Goal: Task Accomplishment & Management: Use online tool/utility

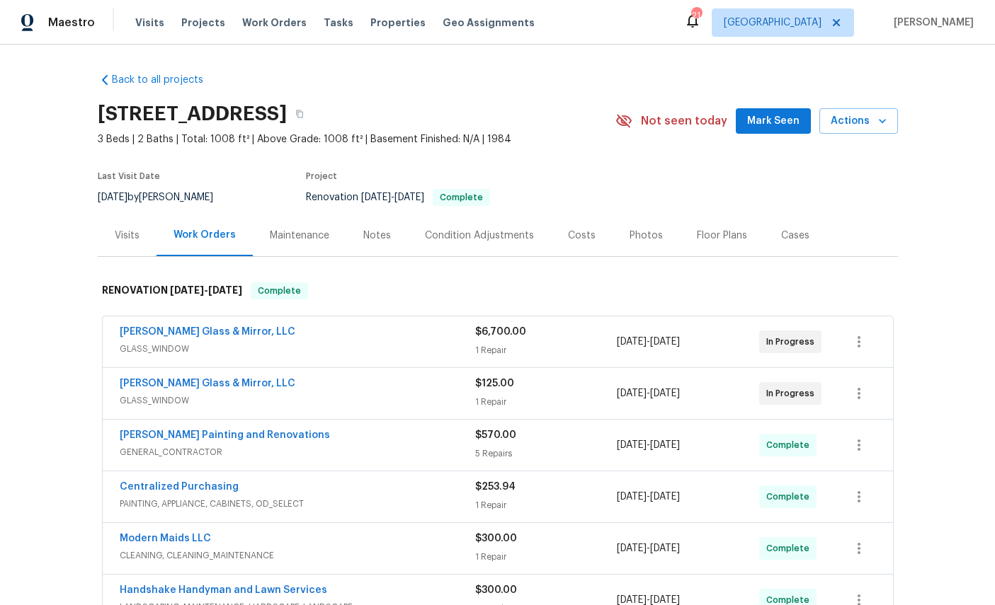
scroll to position [19, 0]
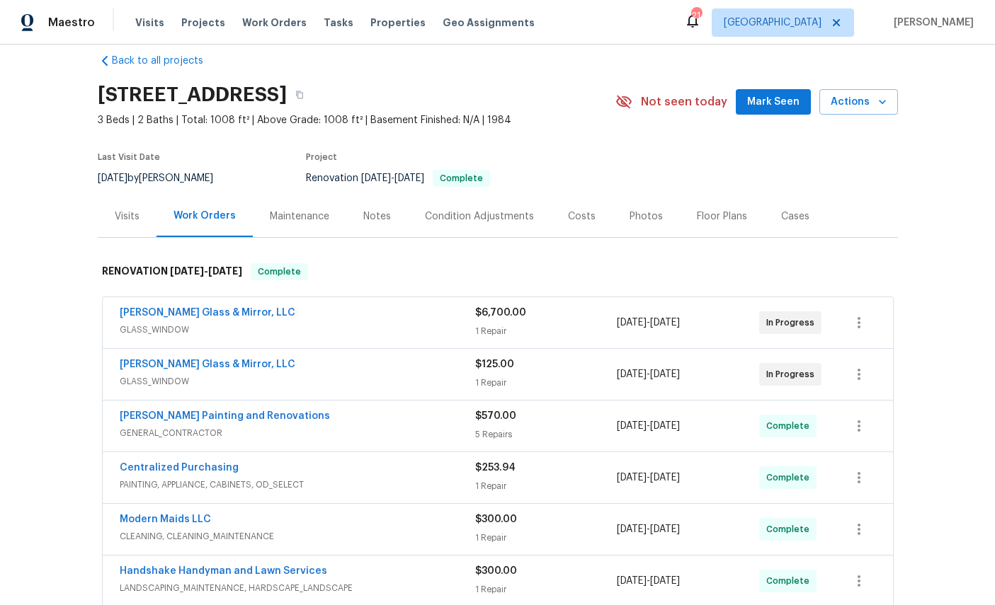
click at [305, 6] on div "Maestro Visits Projects Work Orders Tasks Properties Geo Assignments 21 Jackson…" at bounding box center [497, 22] width 995 height 45
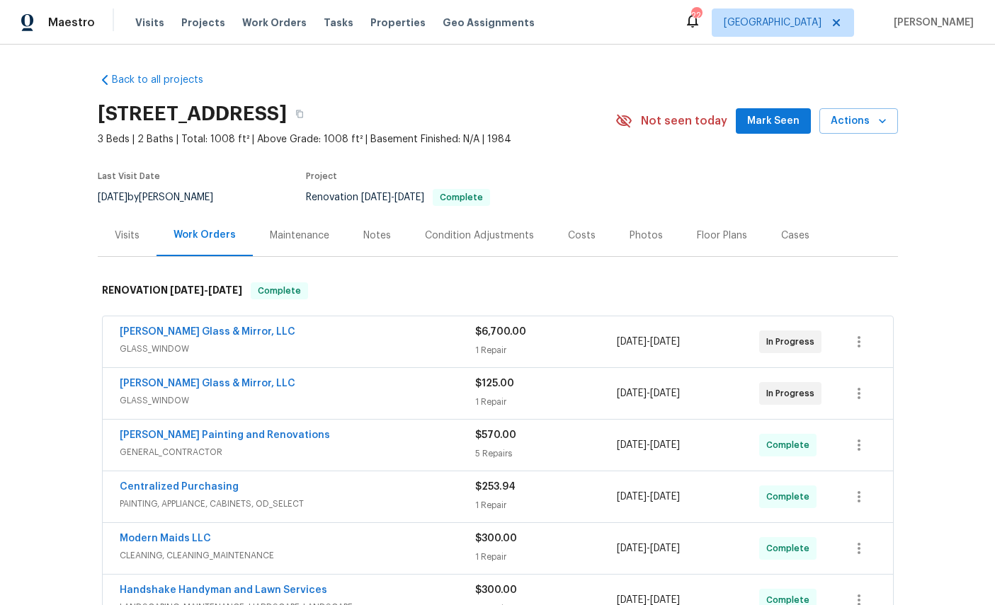
click at [152, 25] on span "Visits" at bounding box center [149, 23] width 29 height 14
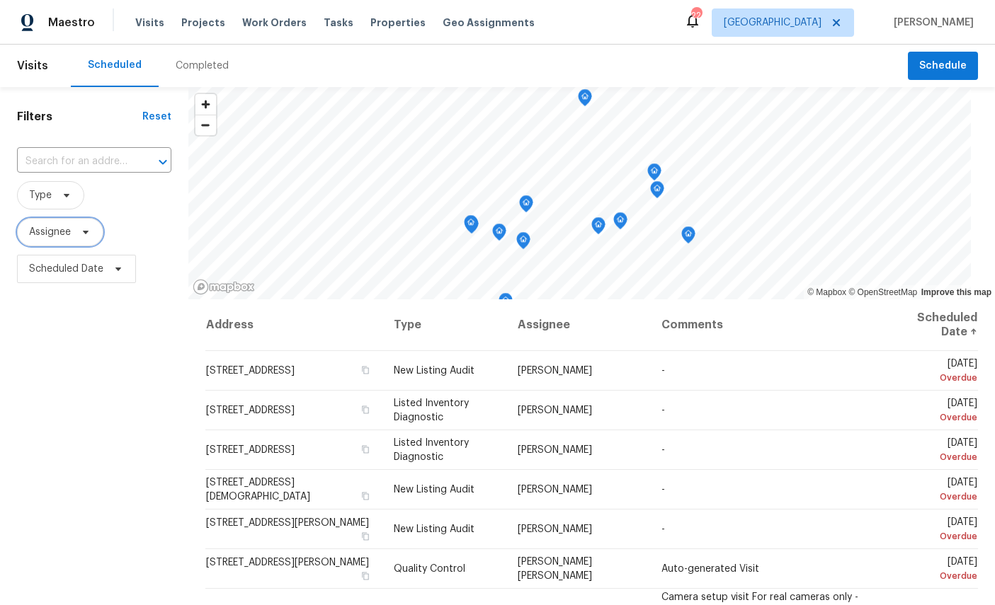
click at [52, 233] on span "Assignee" at bounding box center [50, 232] width 42 height 14
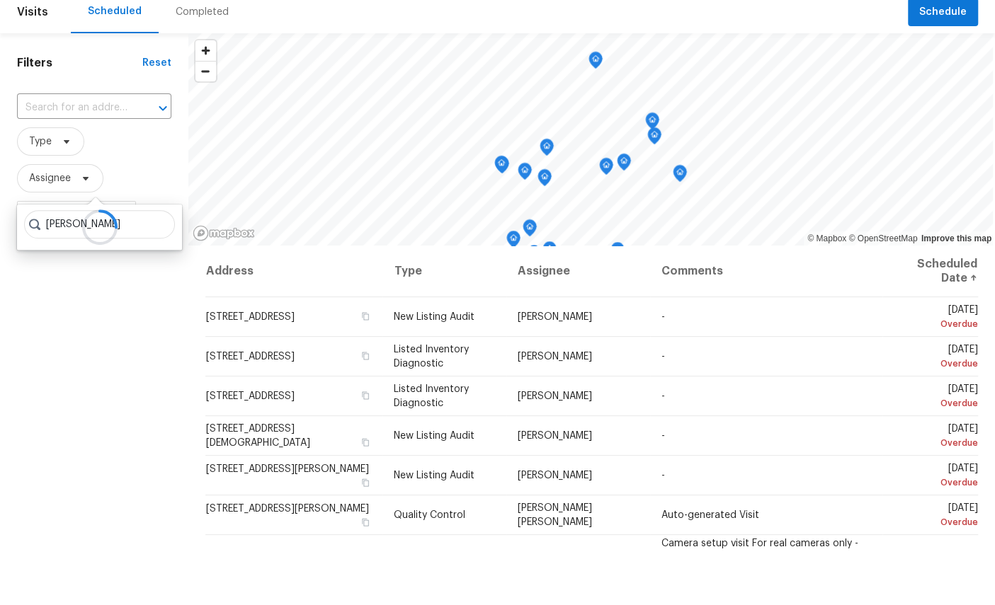
scroll to position [53, 0]
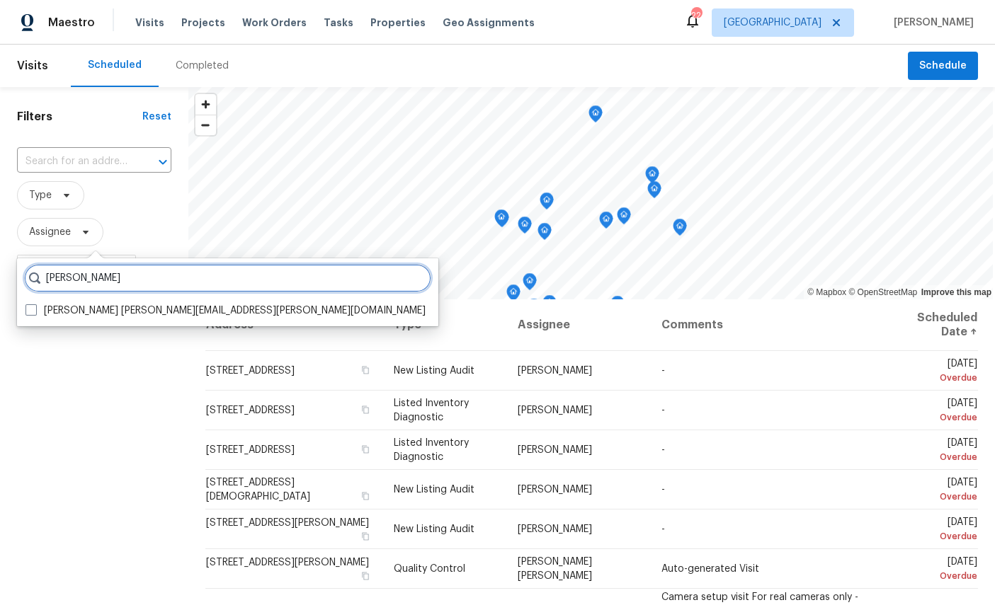
type input "William sparks"
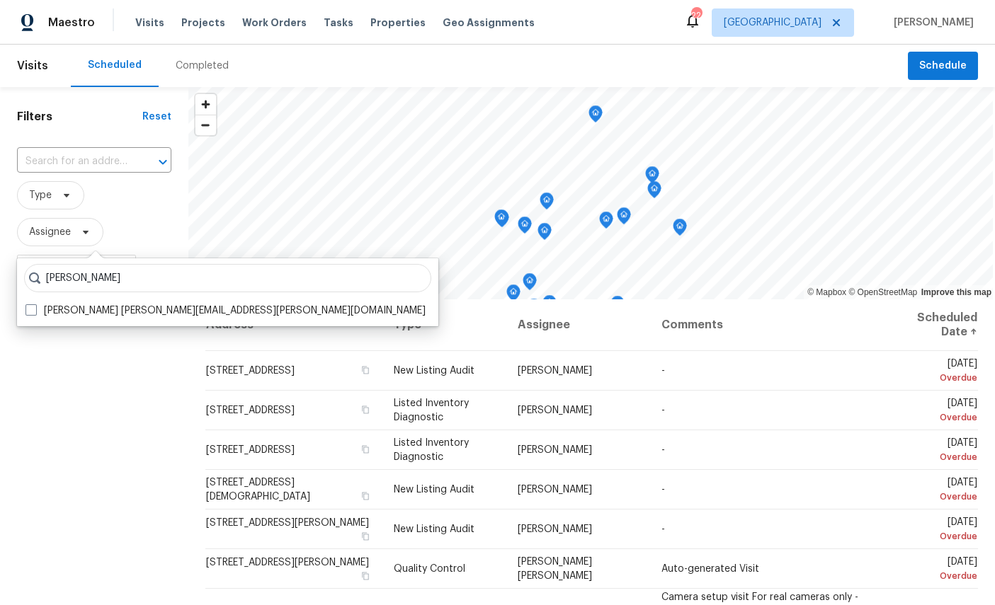
click at [81, 304] on label "William Sparks william.sparks@opendoor.com" at bounding box center [225, 311] width 400 height 14
click at [35, 304] on input "William Sparks william.sparks@opendoor.com" at bounding box center [29, 308] width 9 height 9
checkbox input "true"
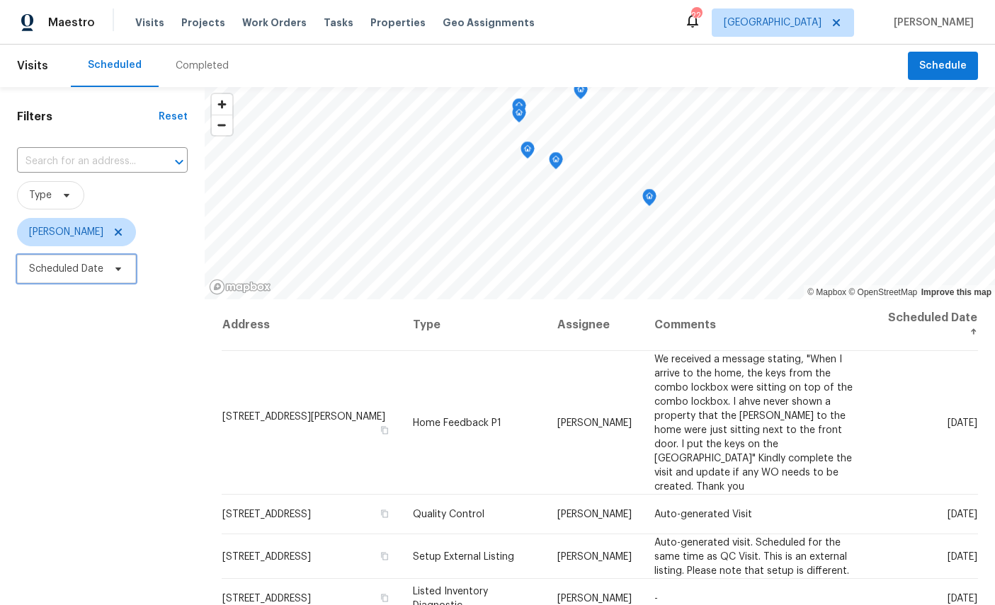
click at [50, 265] on span "Scheduled Date" at bounding box center [66, 269] width 74 height 14
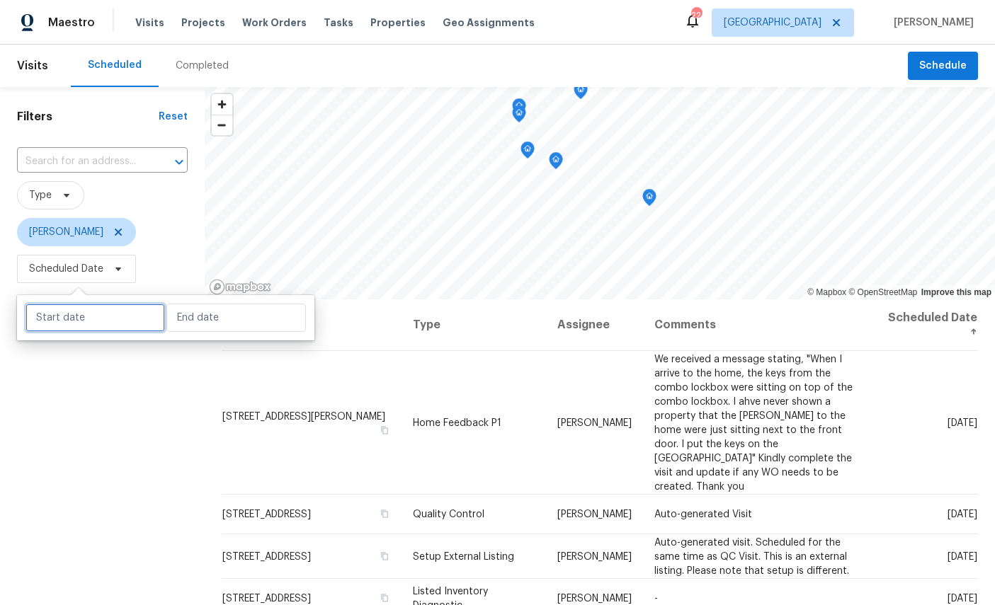
click at [55, 314] on input "text" at bounding box center [94, 318] width 139 height 28
select select "8"
select select "2025"
select select "9"
select select "2025"
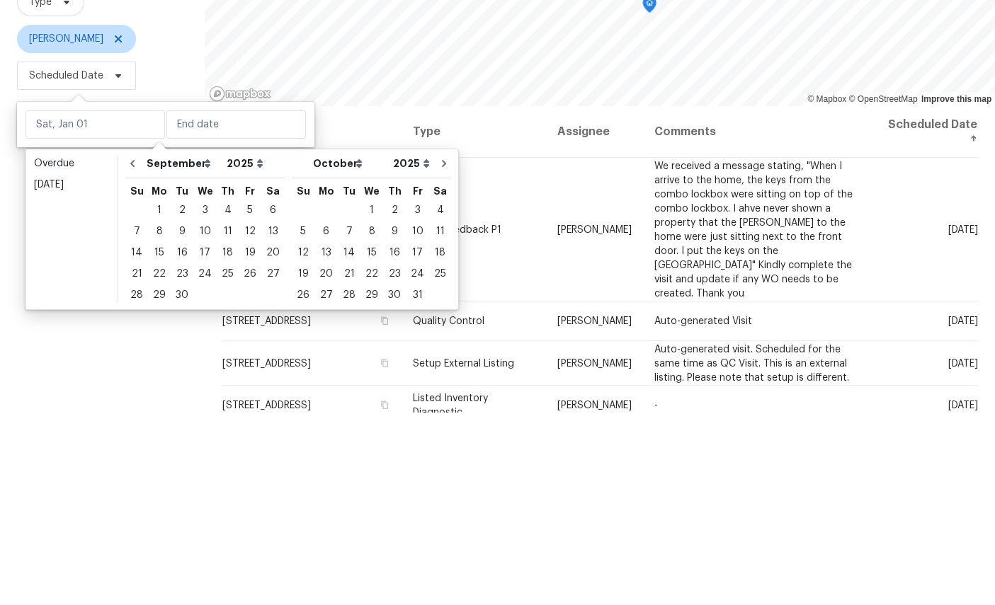
scroll to position [53, 0]
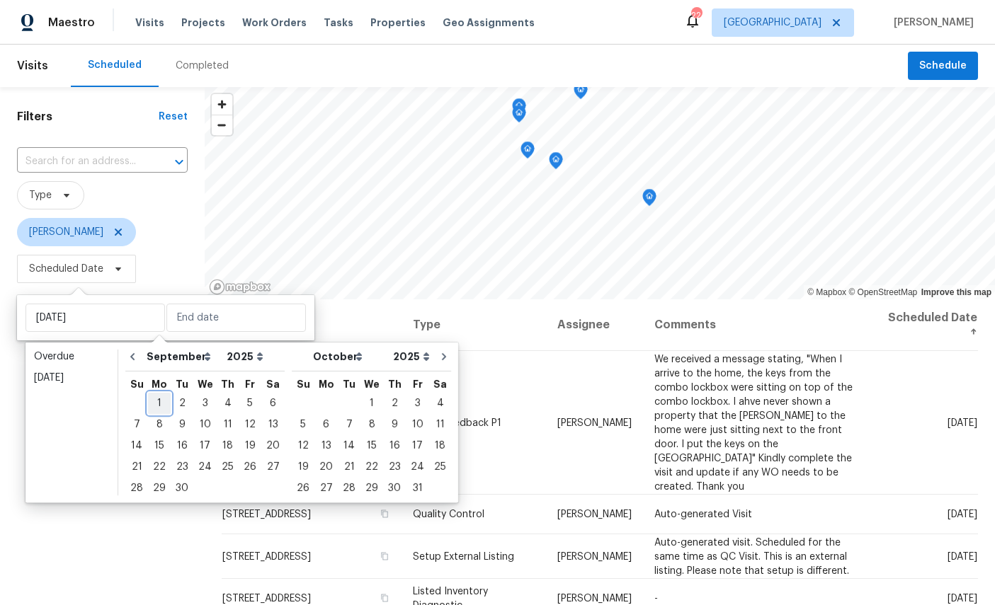
click at [159, 394] on div "1" at bounding box center [159, 404] width 23 height 20
type input "Mon, Sep 01"
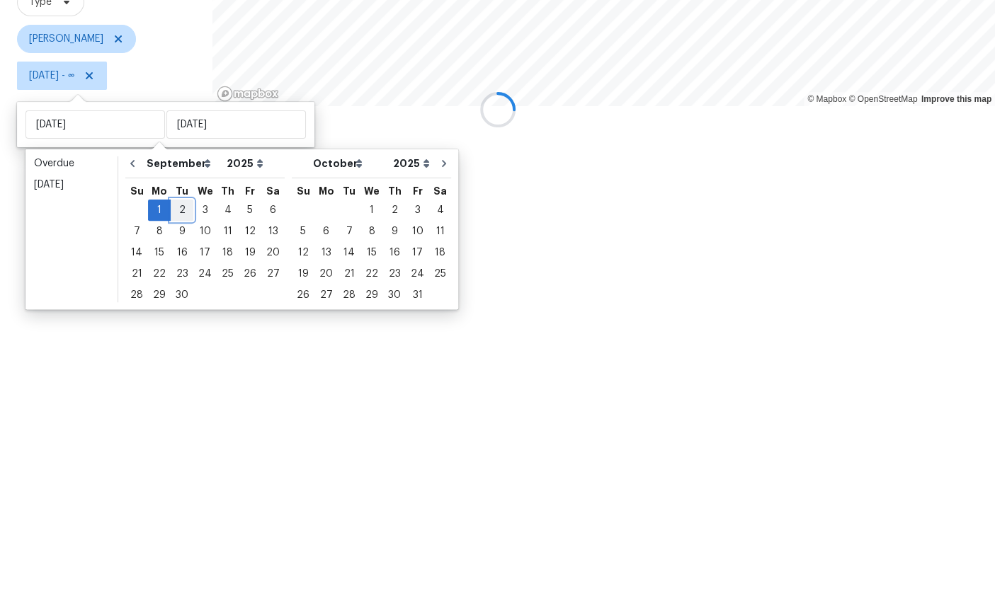
click at [176, 394] on div "2" at bounding box center [182, 404] width 23 height 20
type input "Tue, Sep 02"
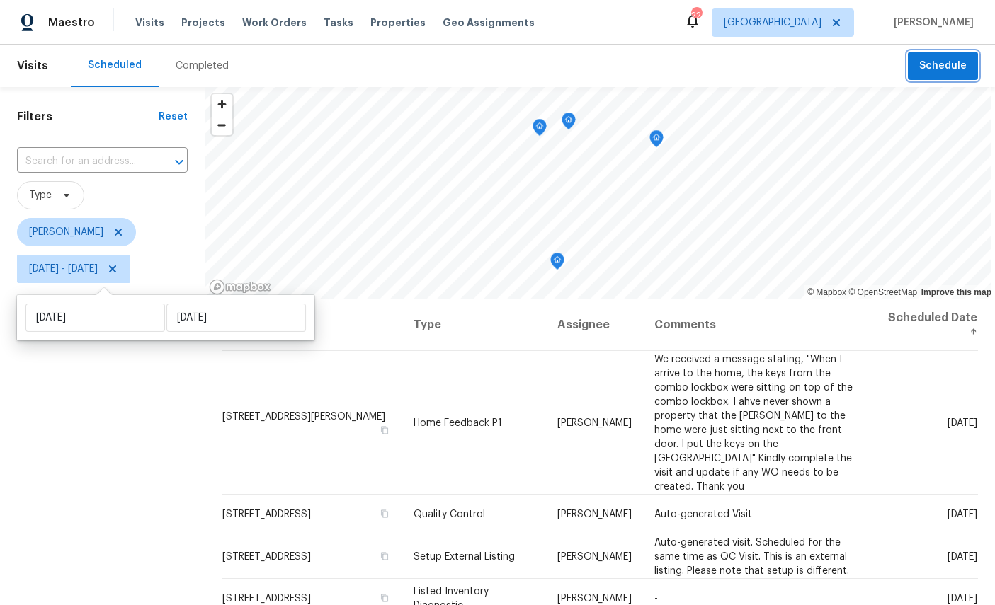
click at [959, 61] on span "Schedule" at bounding box center [942, 66] width 47 height 18
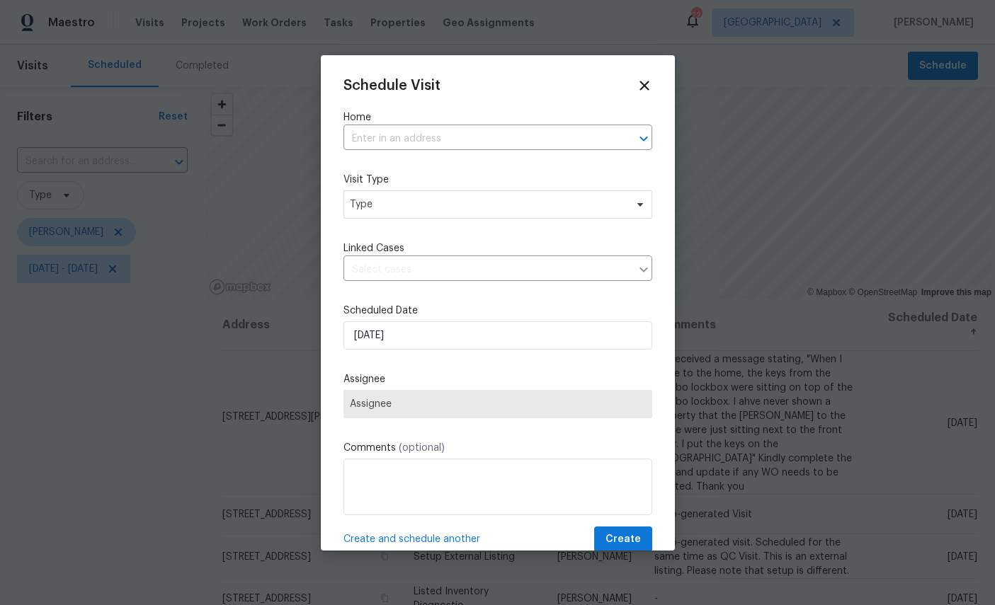
click at [561, 128] on input "text" at bounding box center [477, 139] width 269 height 22
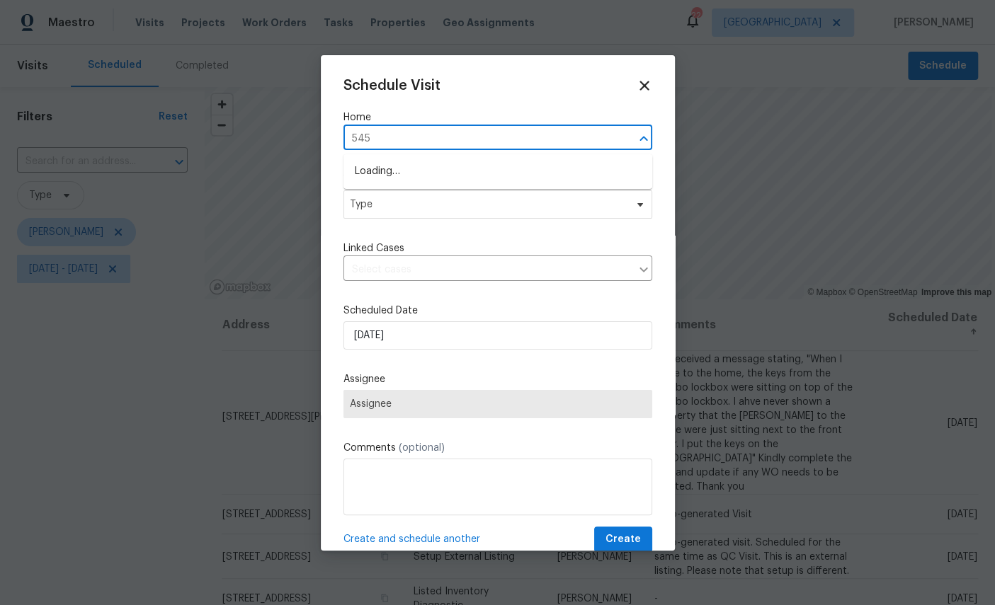
type input "5453"
click at [593, 167] on li "5453 S Bend Cir N, Jacksonville, FL 32207" at bounding box center [497, 171] width 309 height 23
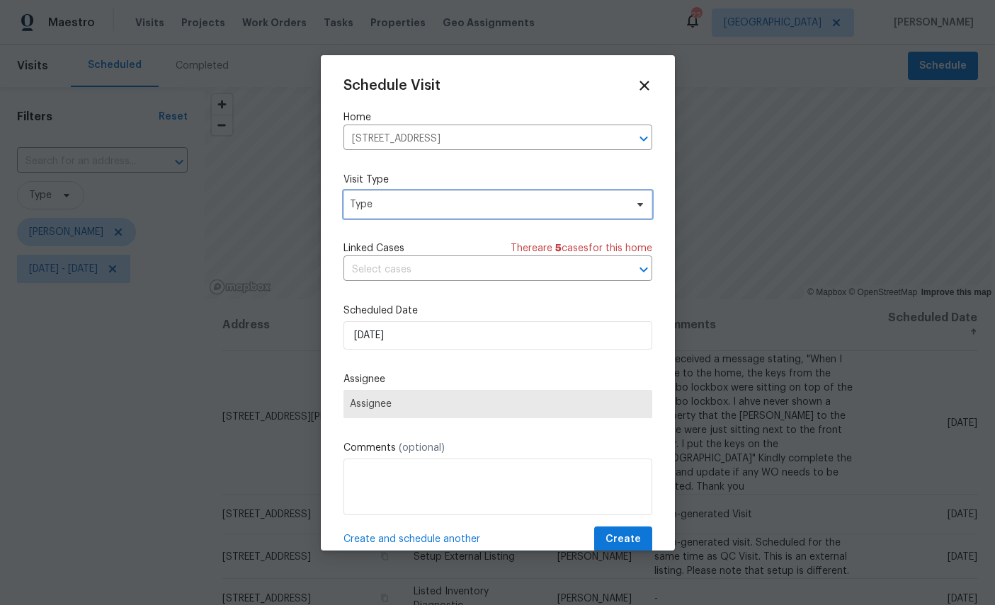
click at [585, 208] on span "Type" at bounding box center [487, 205] width 275 height 14
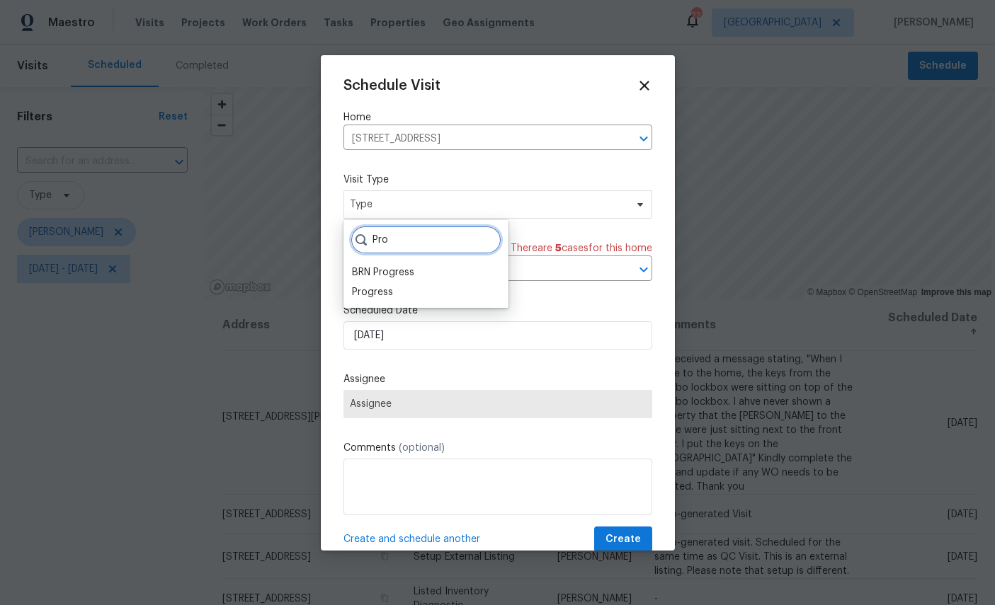
type input "Pro"
click at [387, 286] on div "Progress" at bounding box center [372, 292] width 41 height 14
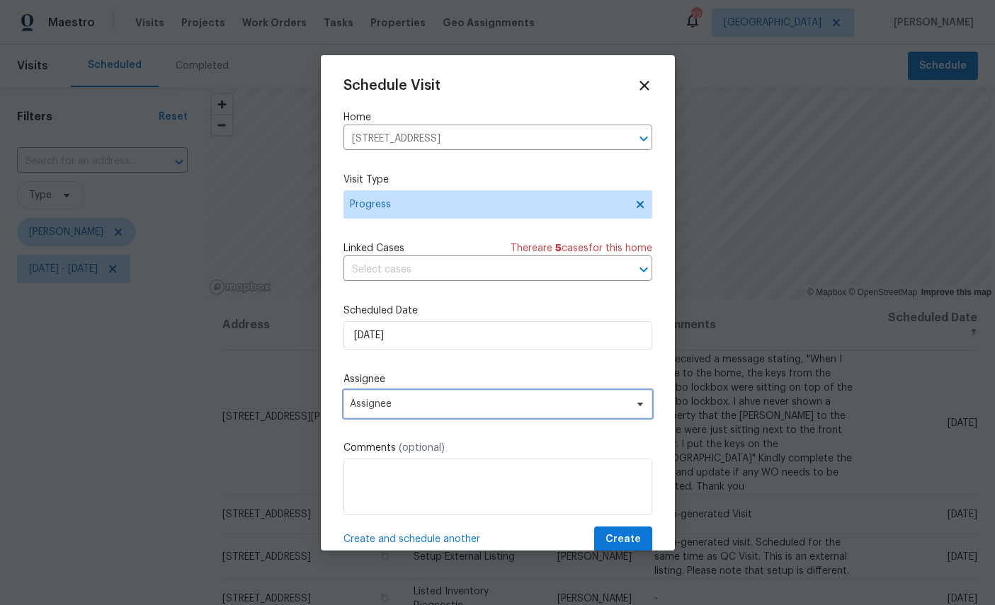
click at [586, 400] on span "Assignee" at bounding box center [497, 404] width 309 height 28
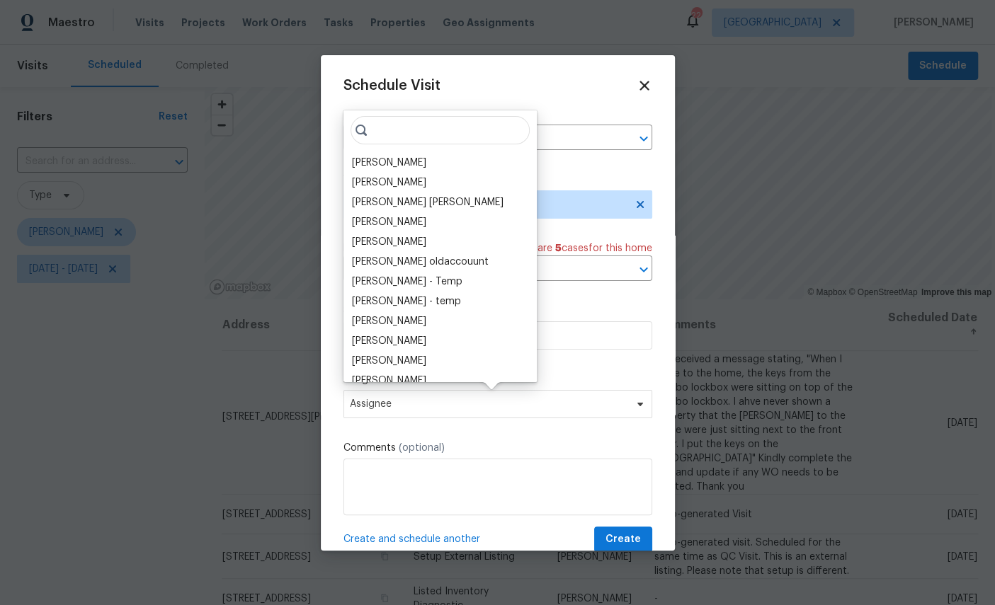
click at [348, 159] on div "[PERSON_NAME]" at bounding box center [440, 163] width 185 height 20
click at [634, 531] on button "Create" at bounding box center [623, 540] width 58 height 26
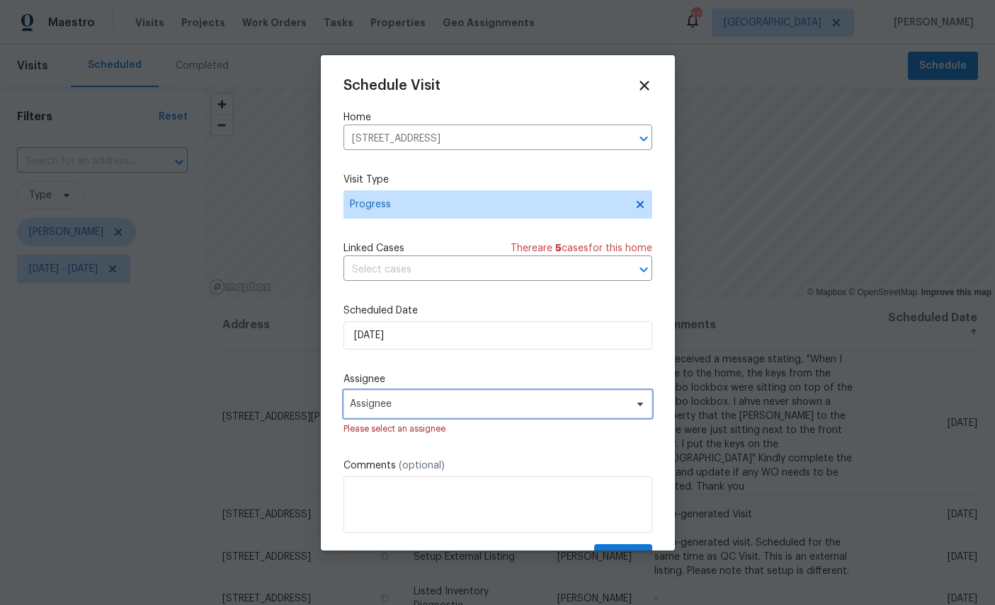
click at [589, 408] on span "Assignee" at bounding box center [489, 404] width 278 height 11
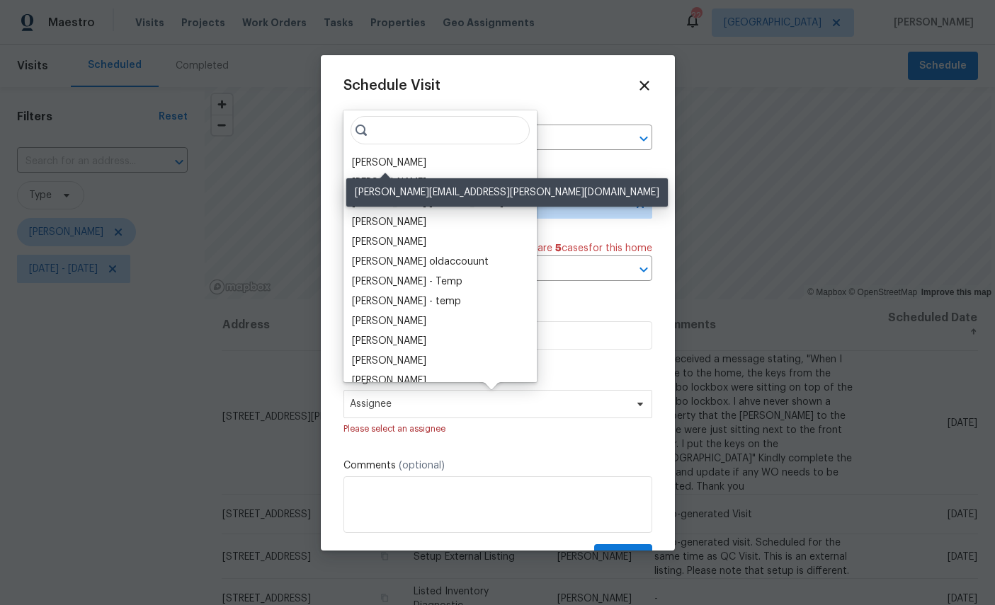
click at [371, 156] on div "[PERSON_NAME]" at bounding box center [389, 163] width 74 height 14
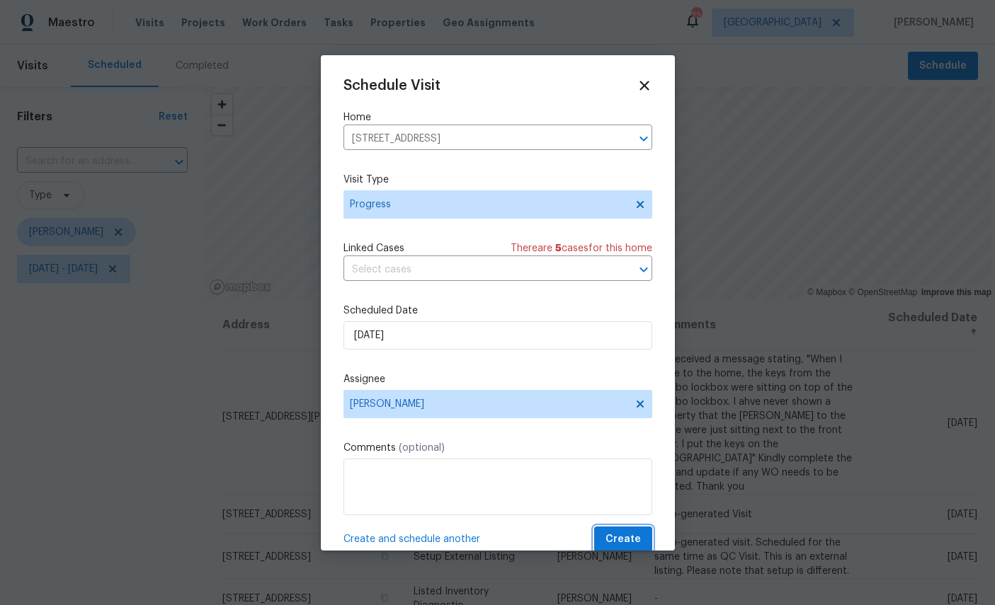
click at [622, 531] on button "Create" at bounding box center [623, 540] width 58 height 26
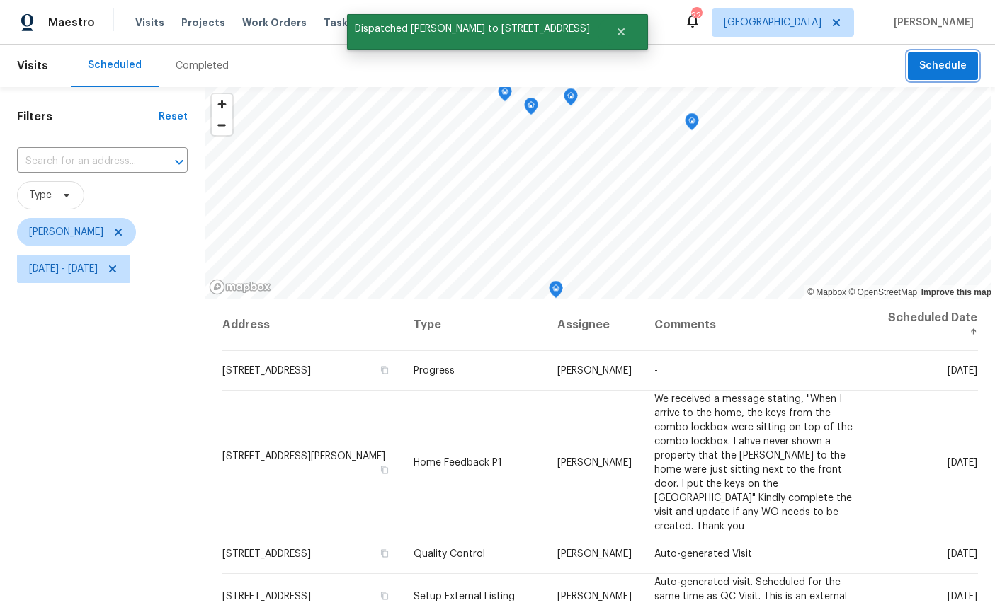
click at [943, 65] on span "Schedule" at bounding box center [942, 66] width 47 height 18
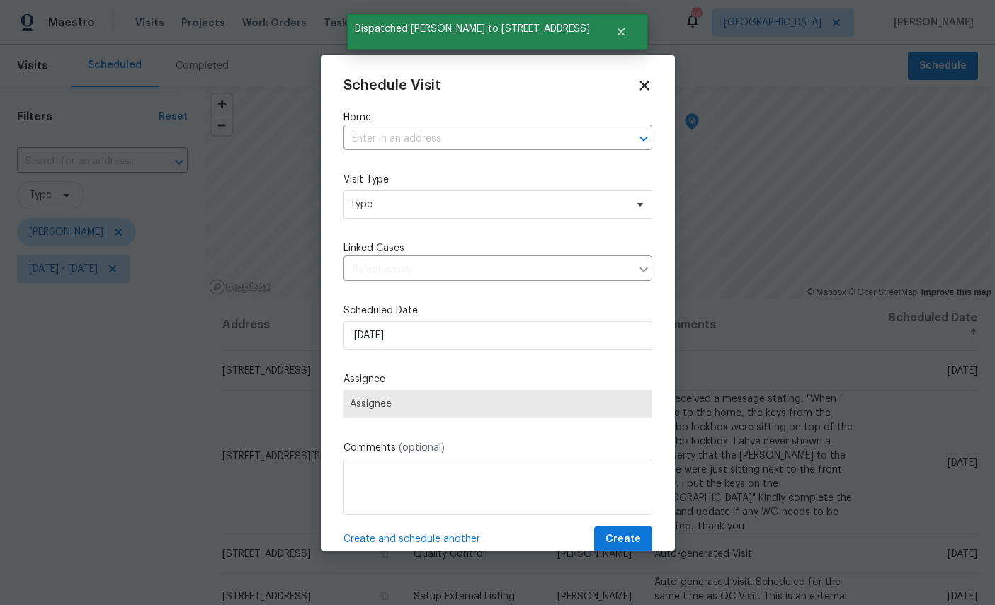
click at [596, 134] on input "text" at bounding box center [477, 139] width 269 height 22
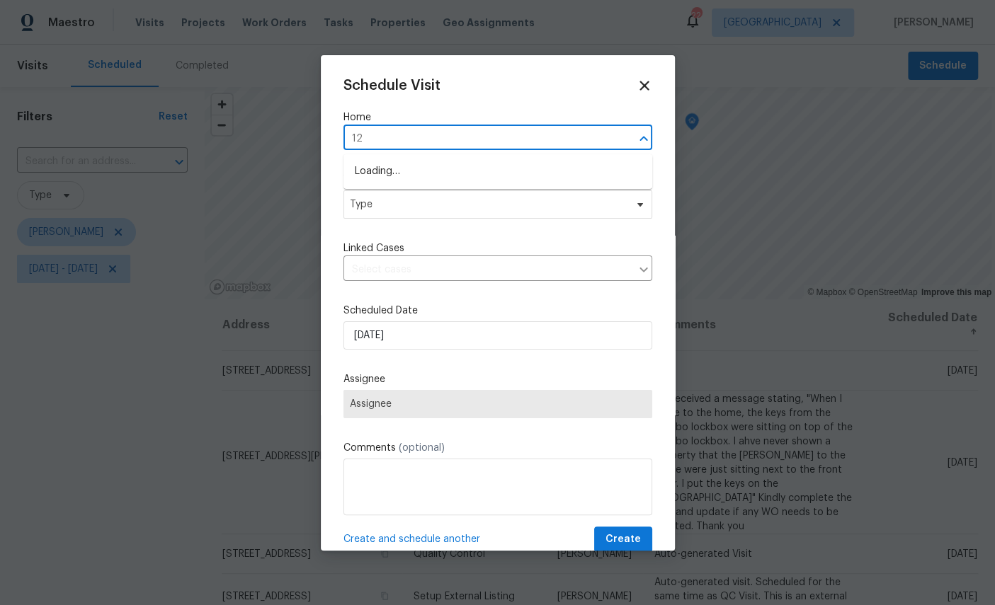
type input "1"
type input "bayonne"
click at [549, 178] on li "12238 Bayonne St, Jacksonville, FL 32224" at bounding box center [497, 171] width 309 height 23
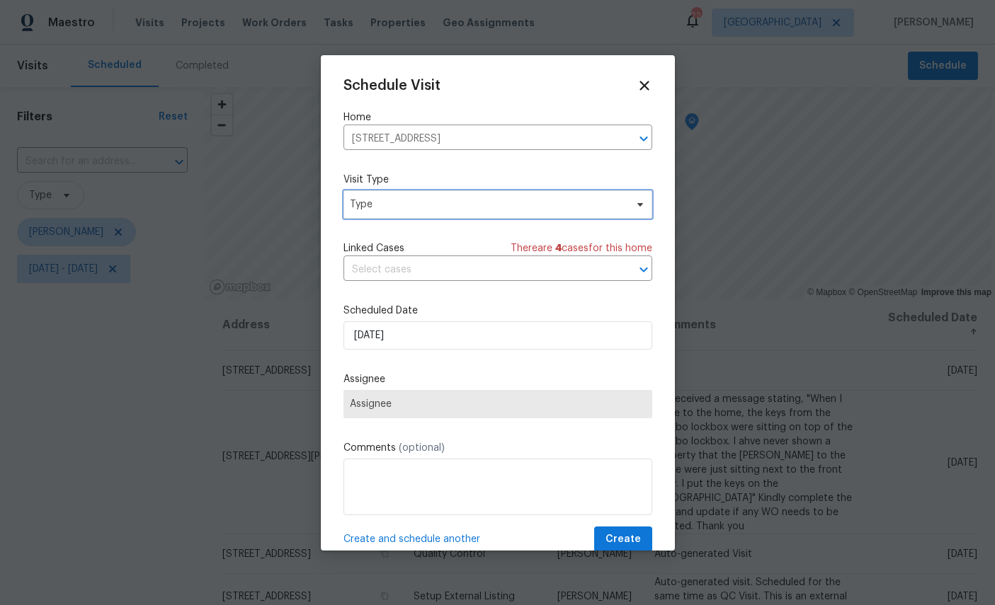
click at [572, 198] on span "Type" at bounding box center [497, 204] width 309 height 28
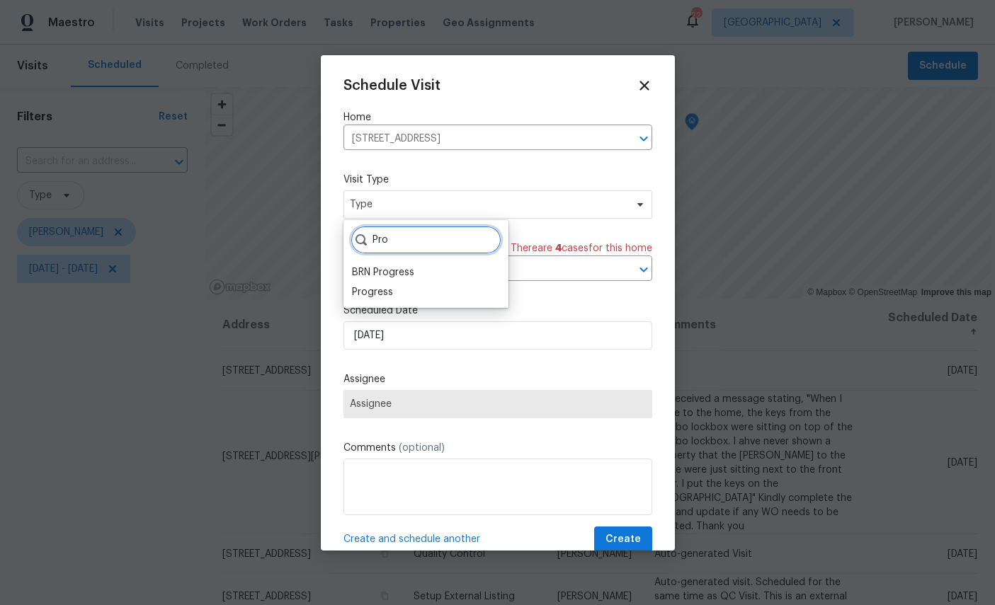
type input "Pro"
click at [374, 289] on div "Progress" at bounding box center [372, 292] width 41 height 14
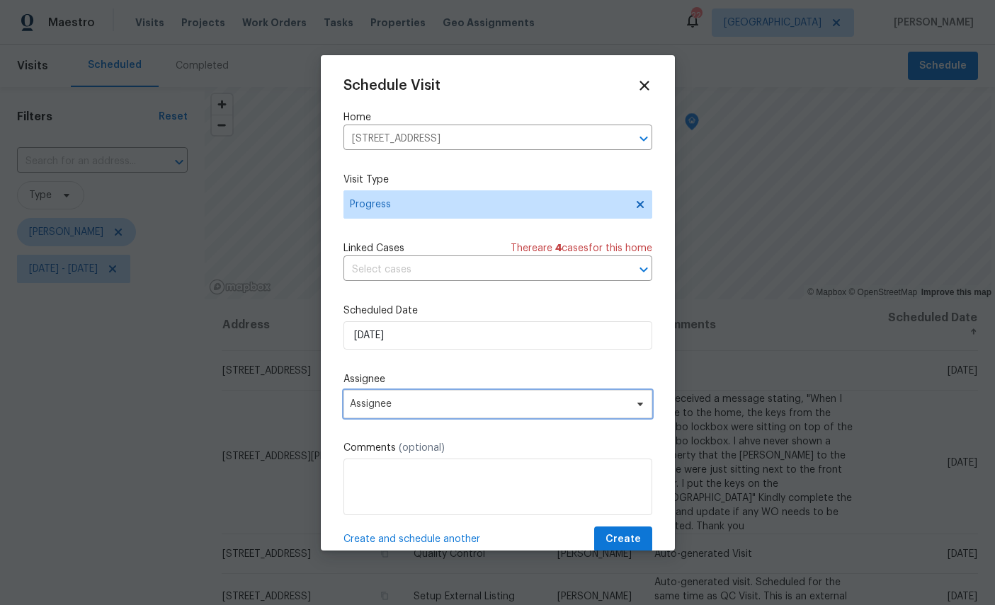
click at [559, 401] on span "Assignee" at bounding box center [489, 404] width 278 height 11
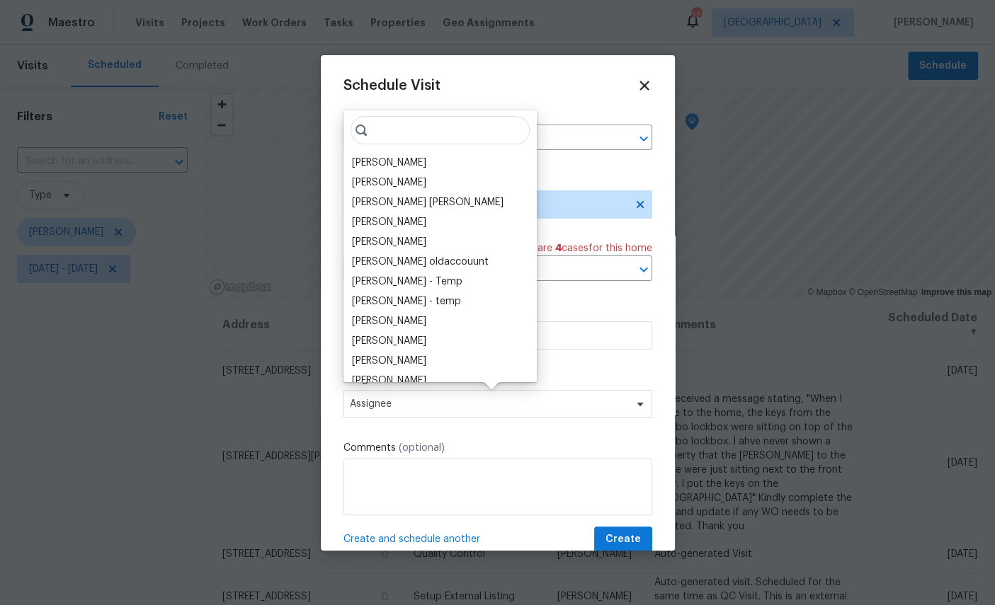
click at [381, 157] on div "[PERSON_NAME]" at bounding box center [389, 163] width 74 height 14
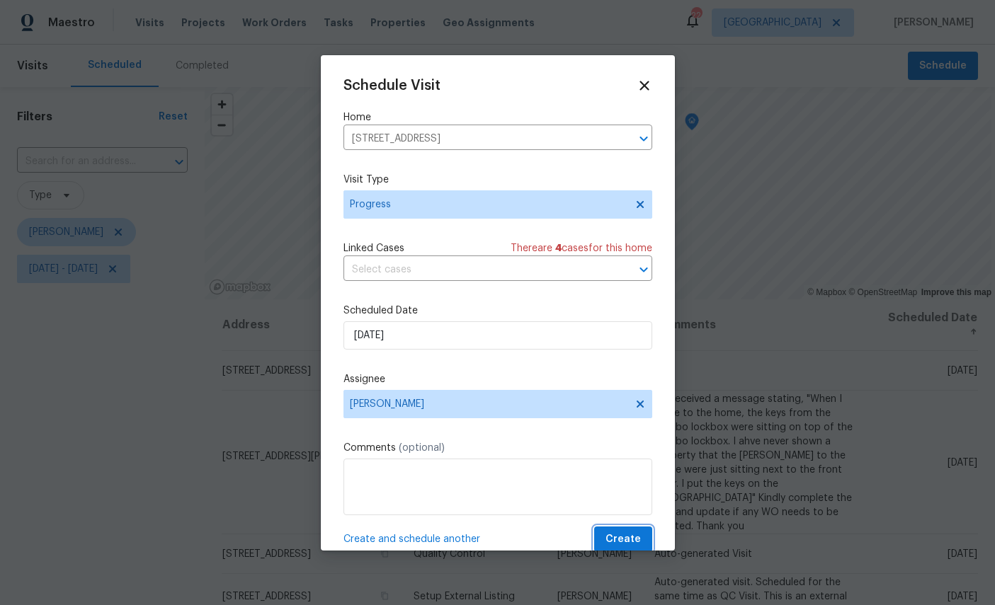
click at [633, 532] on button "Create" at bounding box center [623, 540] width 58 height 26
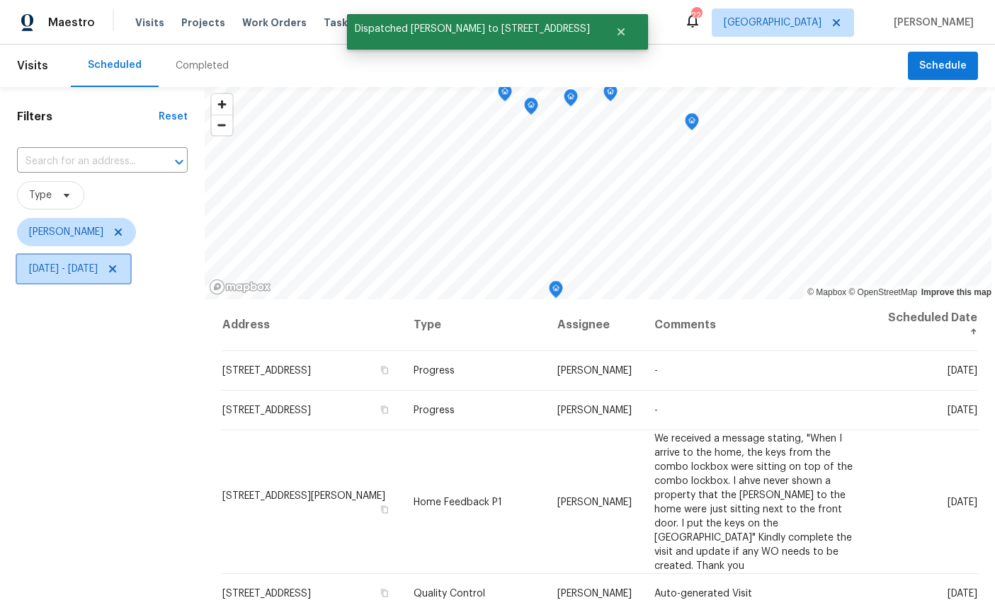
click at [98, 263] on span "Mon, Sep 01 - Tue, Sep 02" at bounding box center [63, 269] width 69 height 14
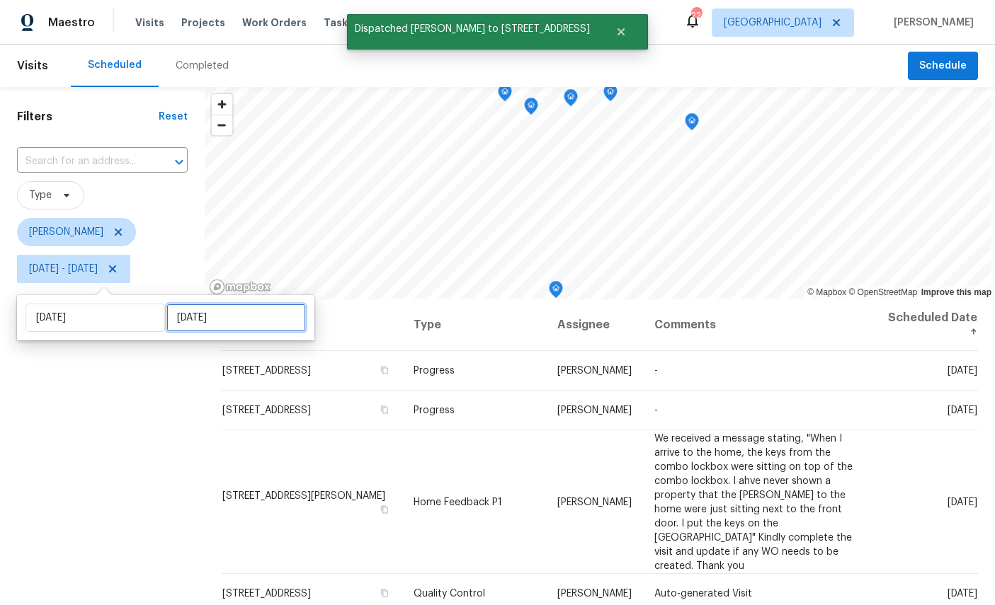
click at [218, 330] on input "Tue, Sep 02" at bounding box center [235, 318] width 139 height 28
select select "8"
select select "2025"
select select "9"
select select "2025"
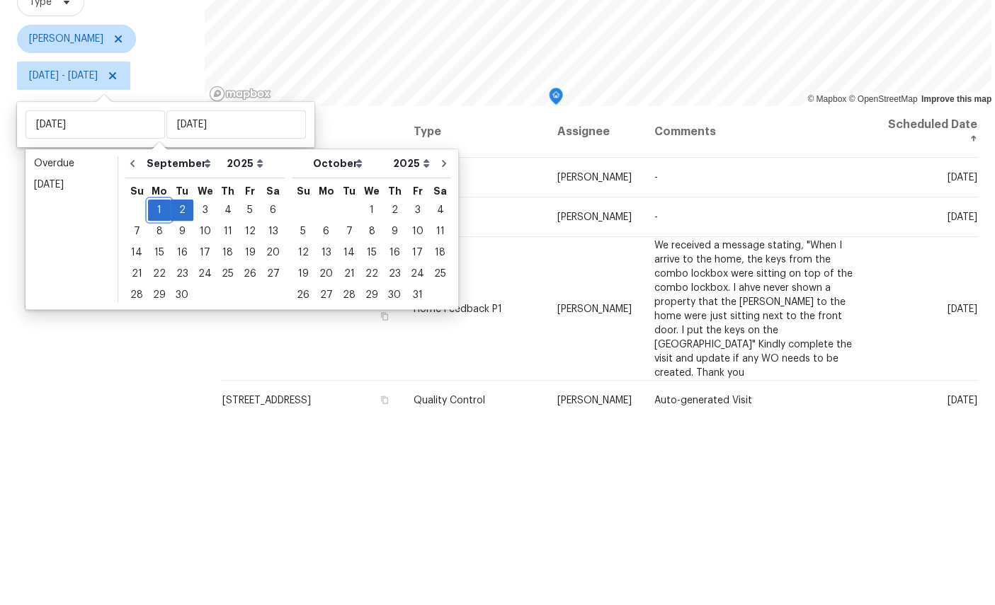
click at [155, 394] on div "1" at bounding box center [159, 404] width 23 height 20
type input "Mon, Sep 01"
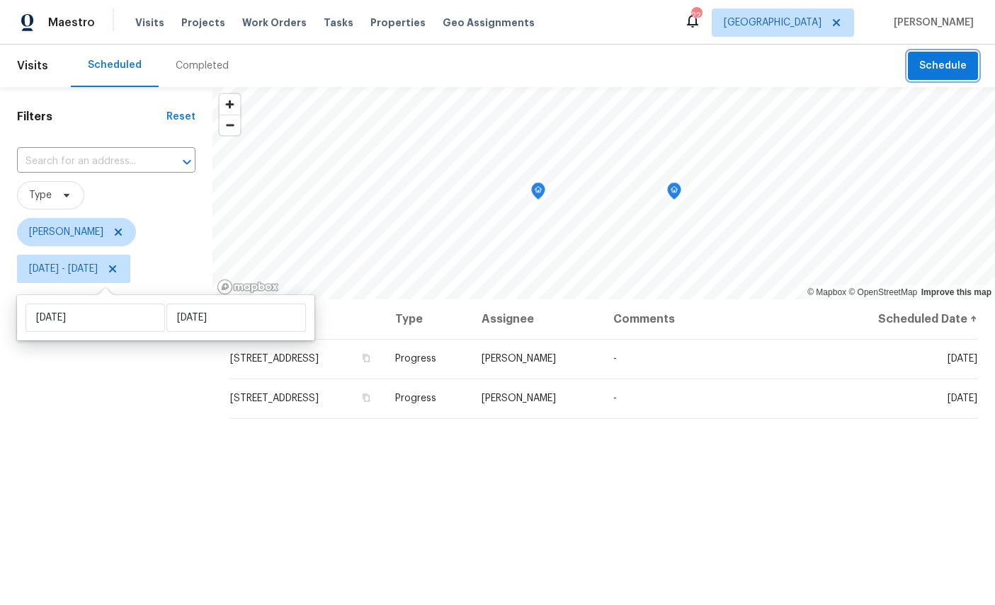
click at [947, 67] on span "Schedule" at bounding box center [942, 66] width 47 height 18
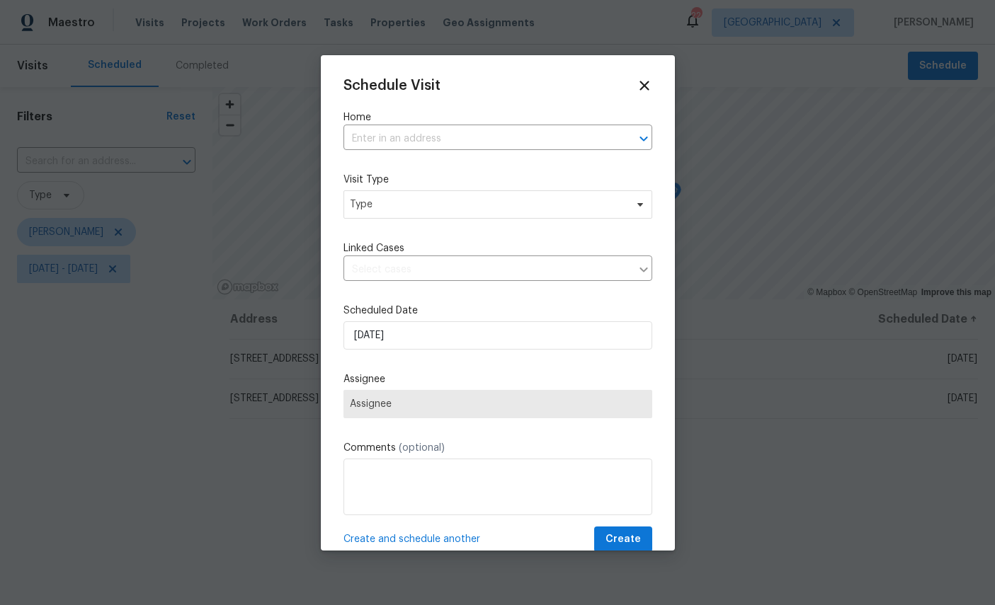
click at [575, 138] on input "text" at bounding box center [477, 139] width 269 height 22
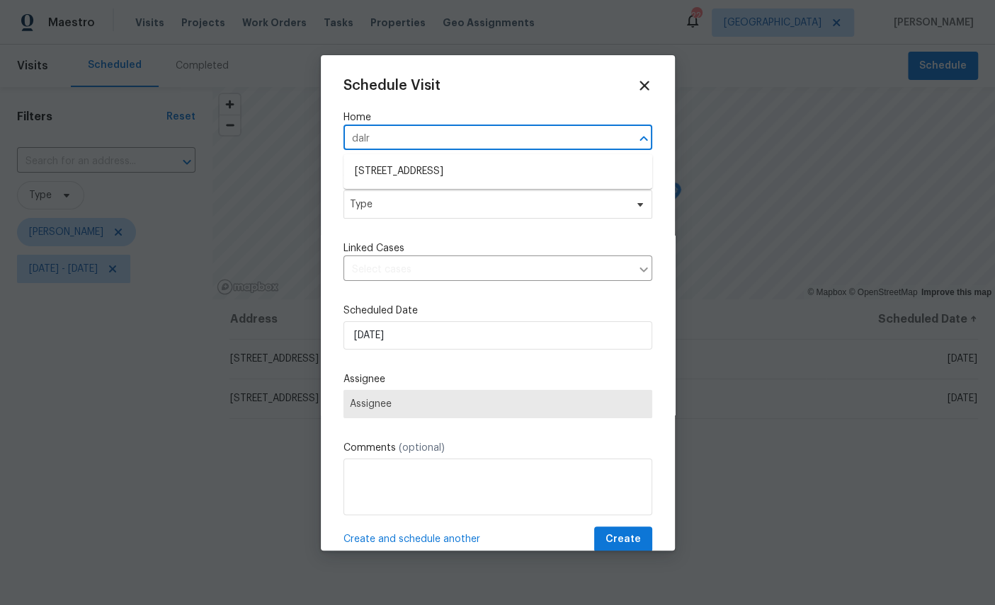
type input "dalry"
click at [555, 179] on li "3871 Dalry Dr, Jacksonville, FL 32246" at bounding box center [497, 171] width 309 height 23
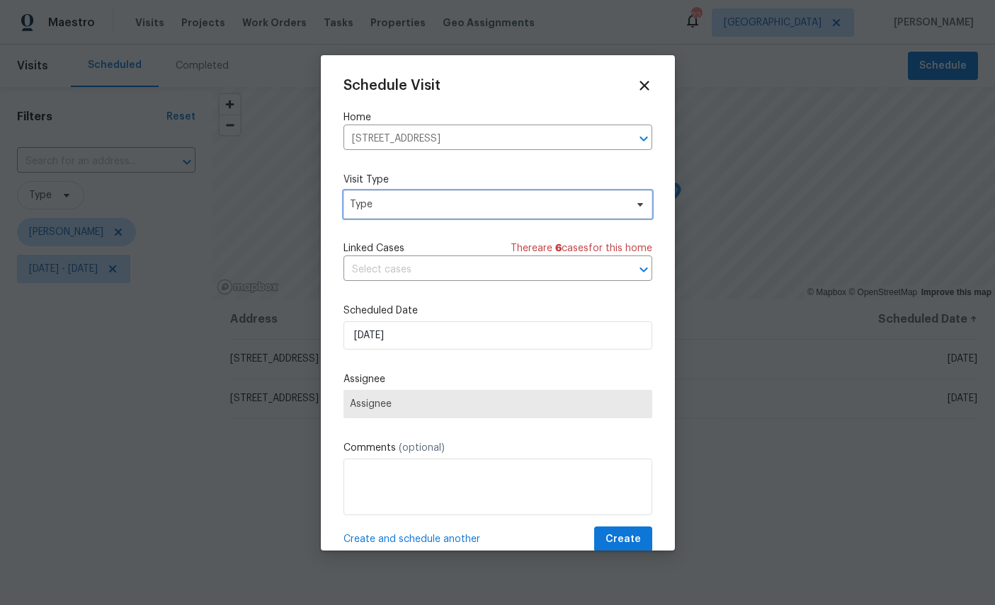
click at [557, 205] on span "Type" at bounding box center [487, 205] width 275 height 14
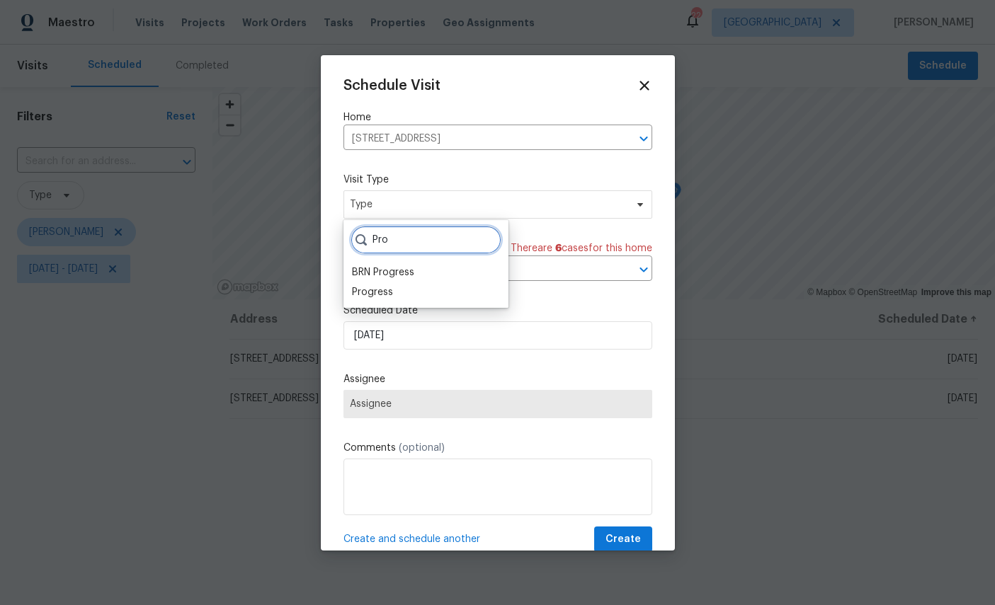
type input "Pro"
click at [384, 289] on div "Progress" at bounding box center [372, 292] width 41 height 14
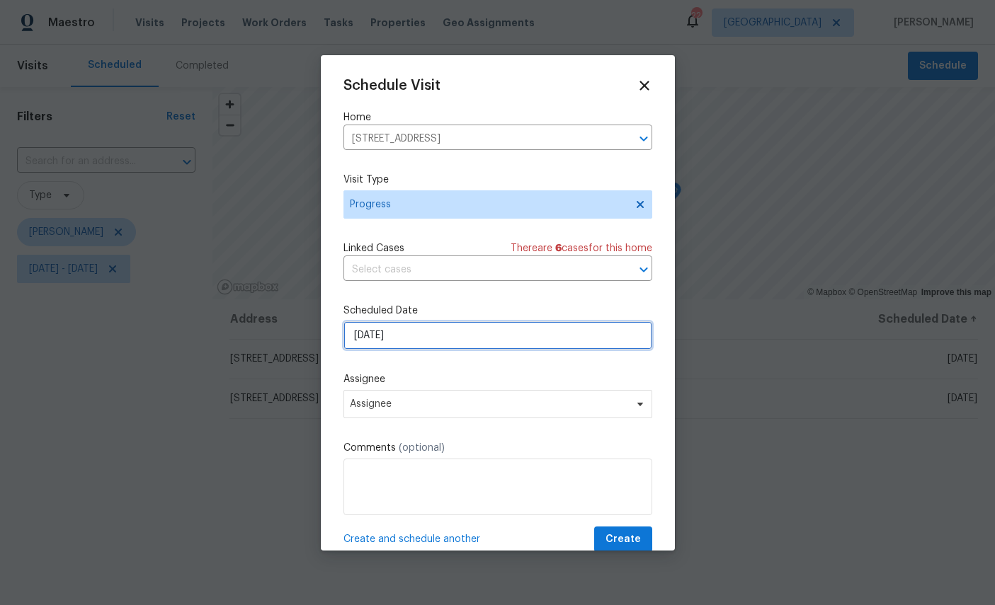
click at [559, 336] on input "9/1/2025" at bounding box center [497, 335] width 309 height 28
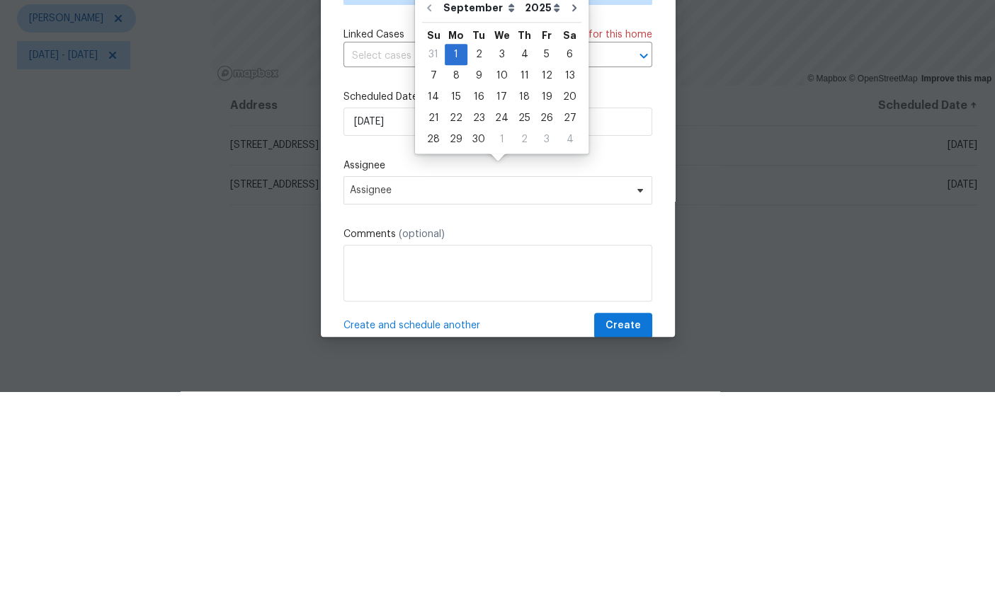
scroll to position [53, 0]
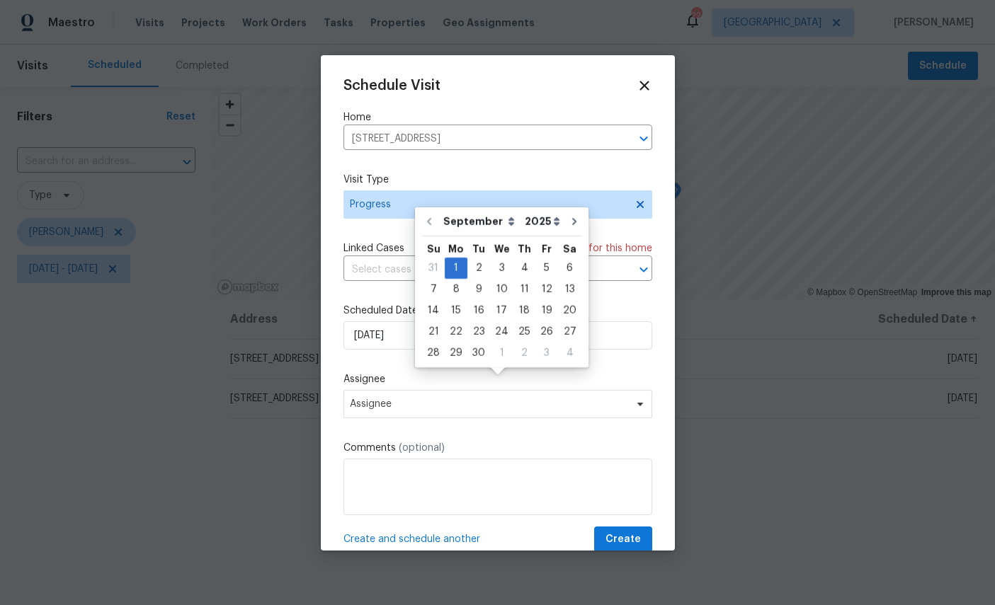
click at [634, 444] on label "Comments (optional)" at bounding box center [497, 448] width 309 height 14
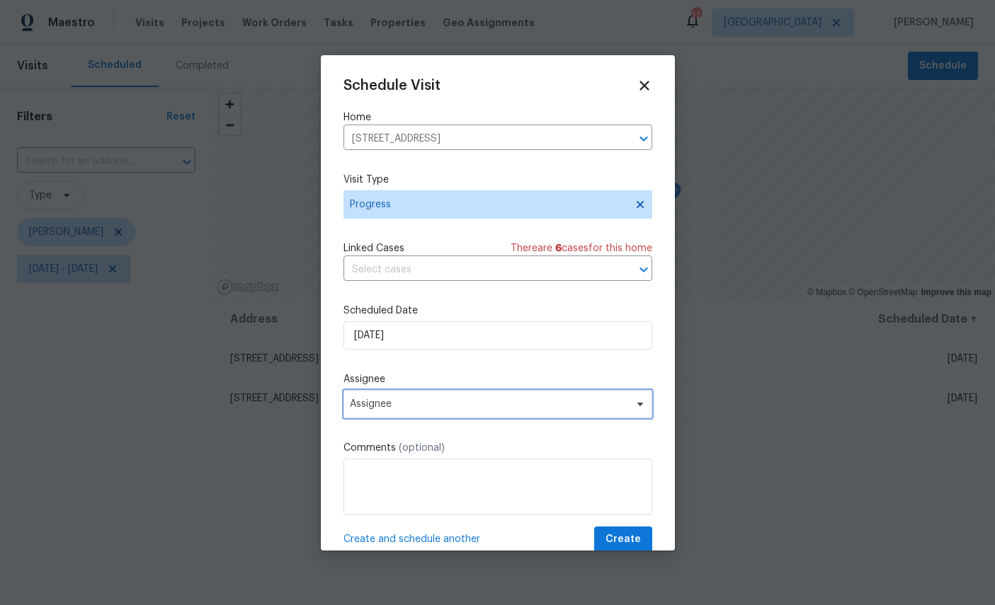
click at [587, 403] on span "Assignee" at bounding box center [489, 404] width 278 height 11
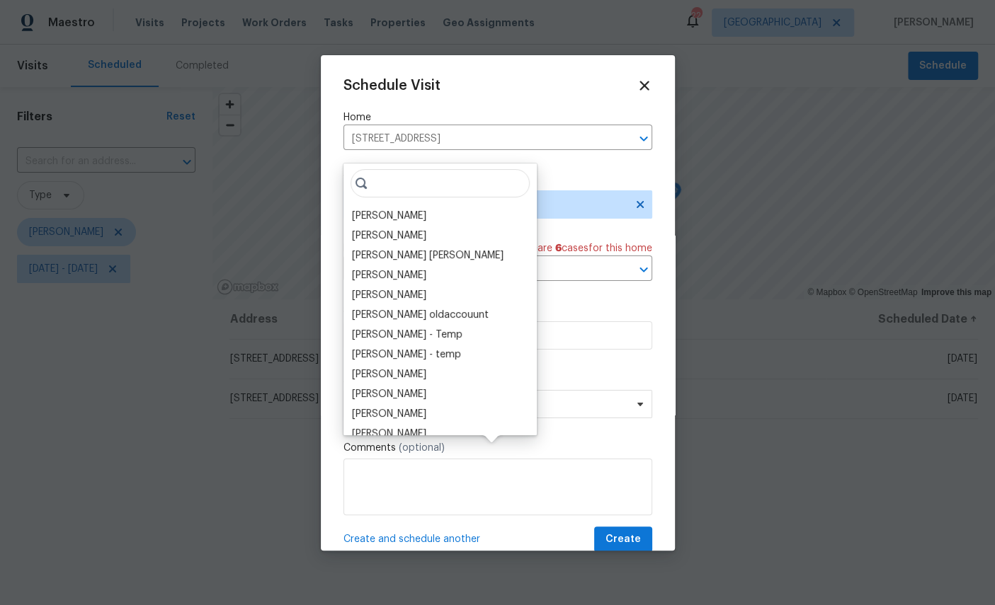
click at [386, 209] on div "[PERSON_NAME]" at bounding box center [389, 216] width 74 height 14
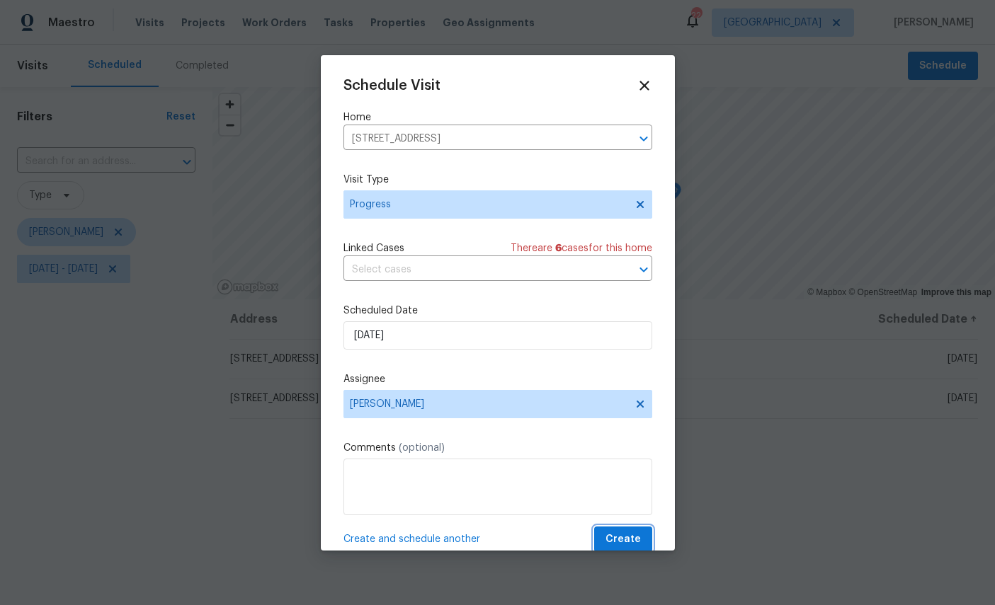
click at [622, 533] on span "Create" at bounding box center [622, 540] width 35 height 18
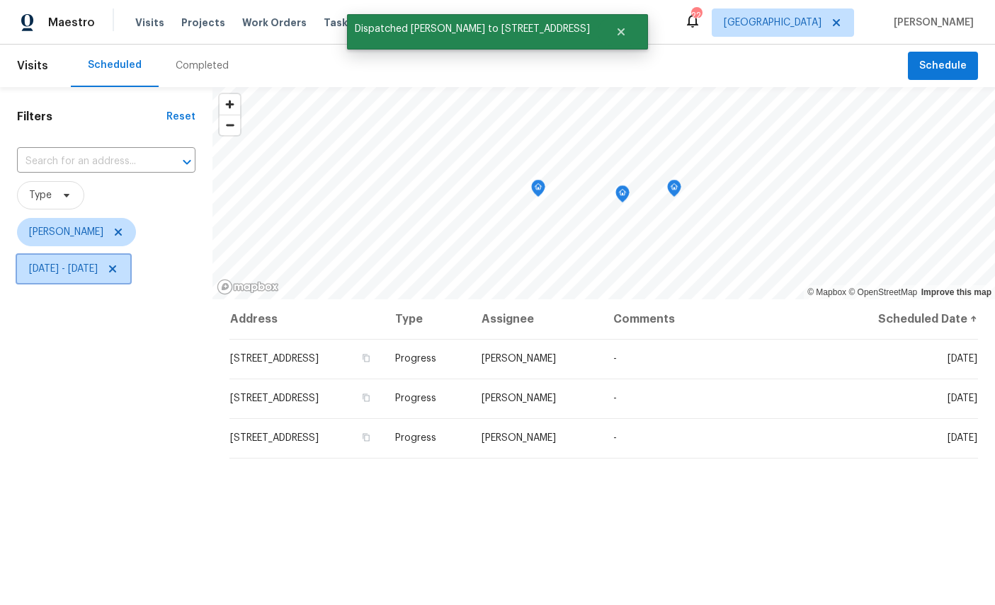
click at [98, 270] on span "Mon, Sep 01 - Mon, Sep 01" at bounding box center [63, 269] width 69 height 14
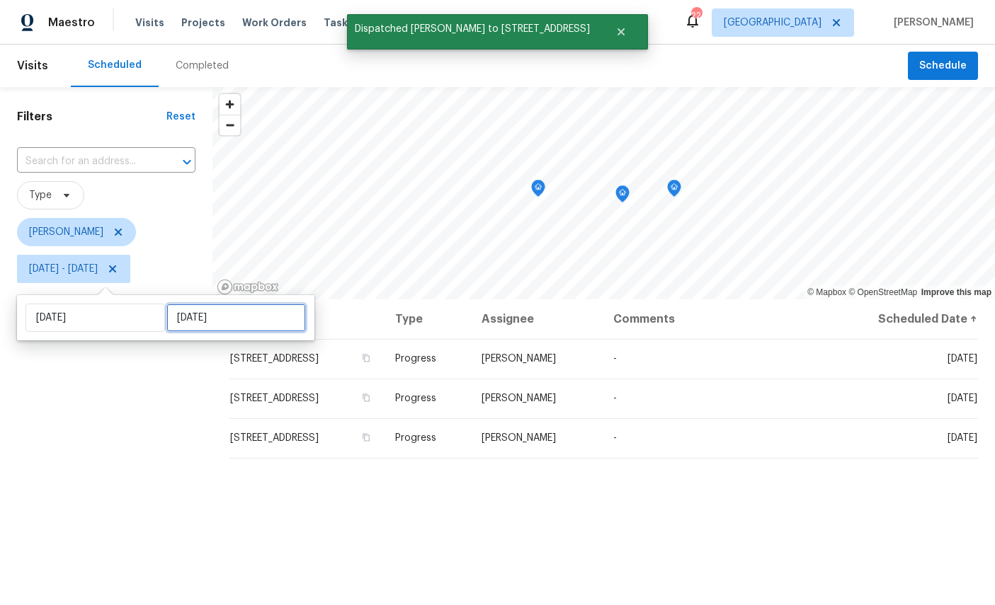
click at [215, 312] on input "Mon, Sep 01" at bounding box center [235, 318] width 139 height 28
select select "8"
select select "2025"
select select "9"
select select "2025"
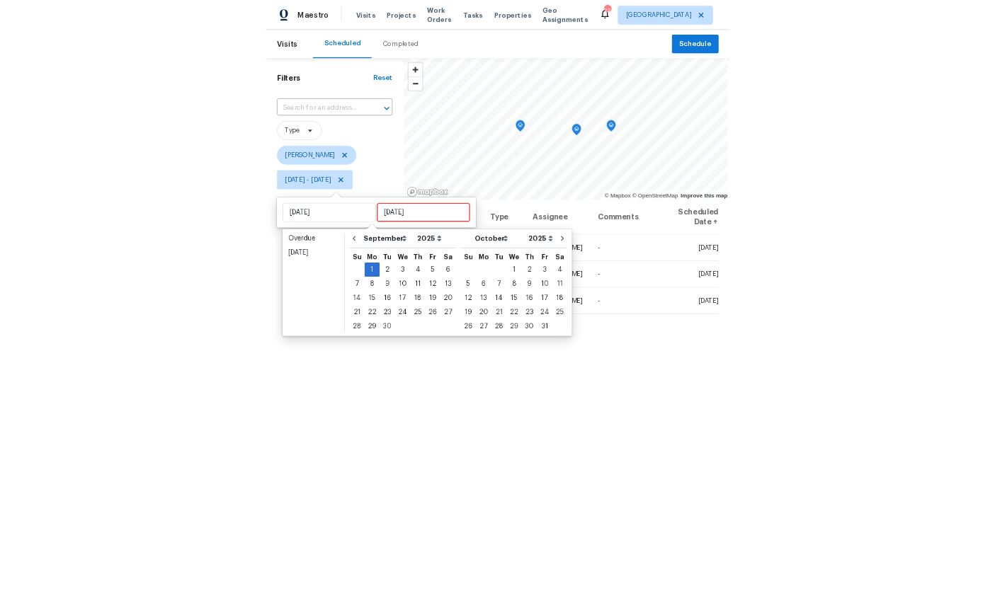
scroll to position [53, 0]
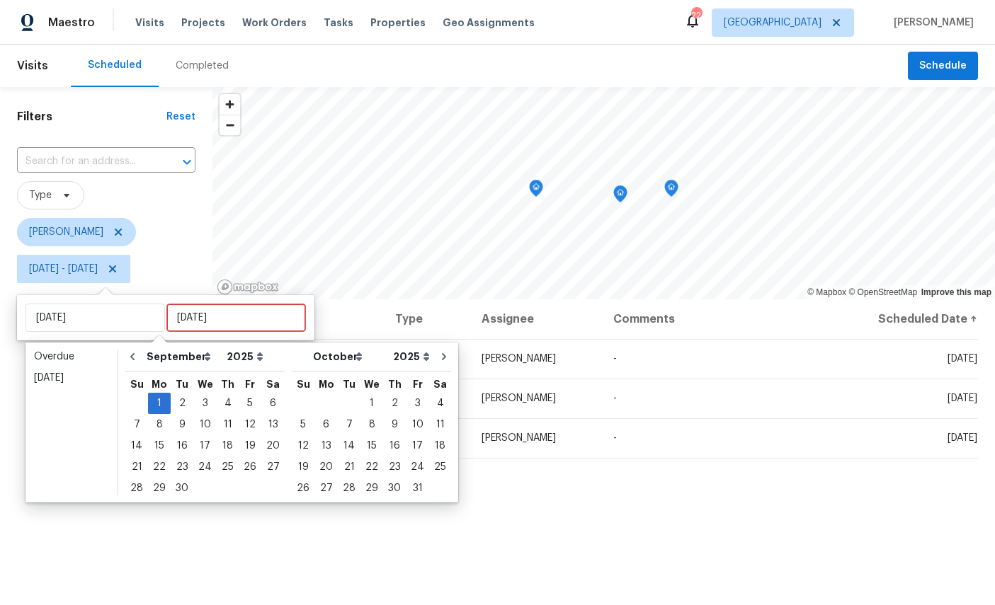
click at [128, 529] on div "Filters Reset ​ Type William Sparks Mon, Sep 01 - Mon, Sep 01" at bounding box center [106, 435] width 212 height 697
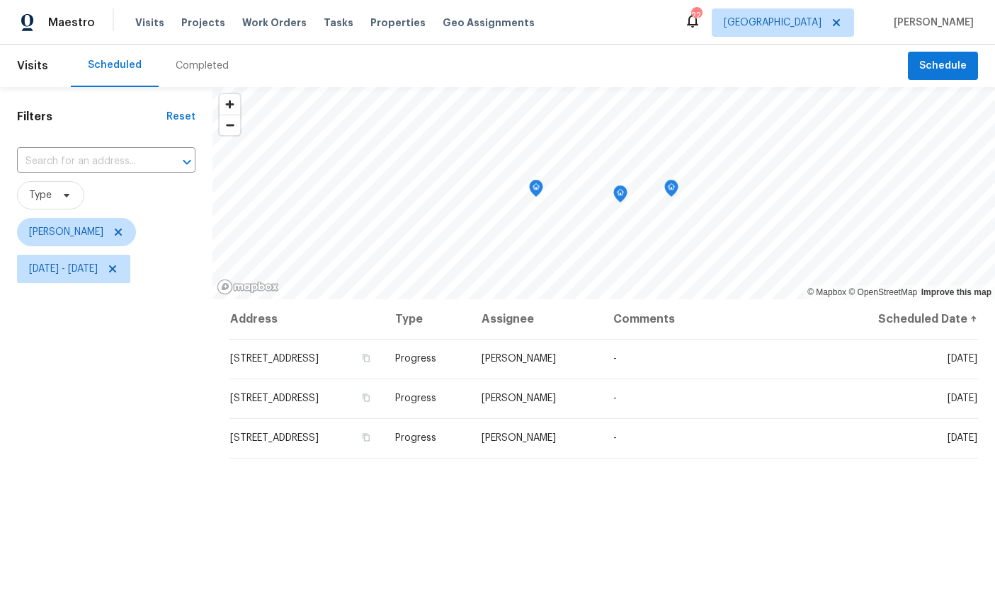
click at [677, 181] on icon "Map marker" at bounding box center [671, 189] width 13 height 16
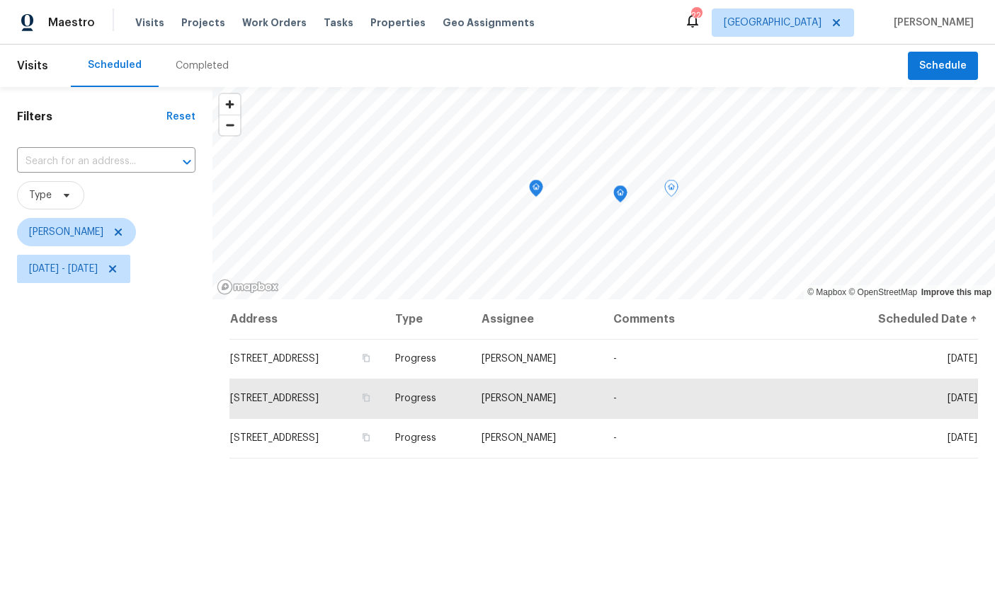
click at [532, 181] on icon "Map marker" at bounding box center [536, 189] width 13 height 16
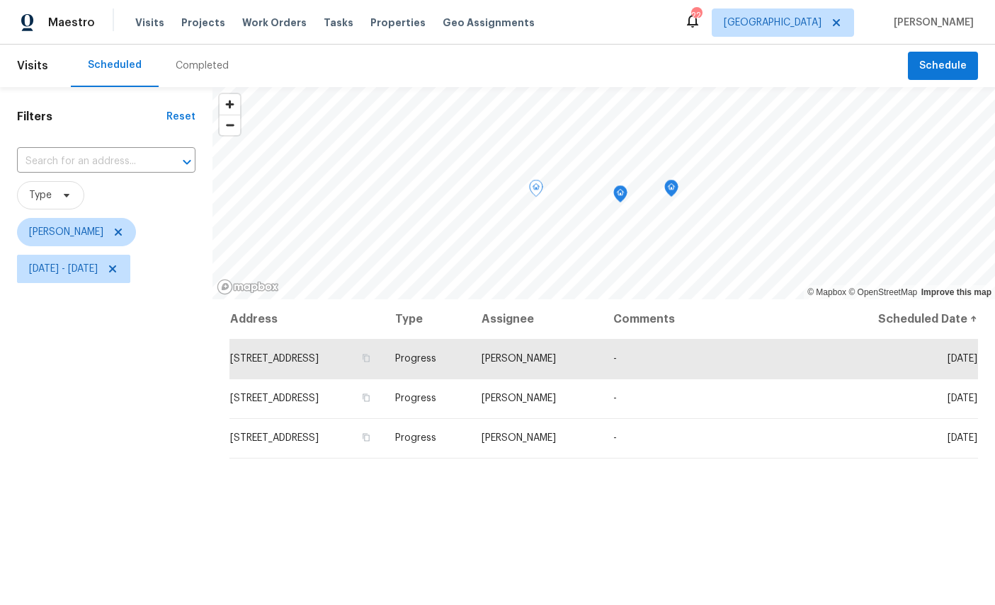
scroll to position [0, 0]
click at [944, 57] on span "Schedule" at bounding box center [942, 66] width 47 height 18
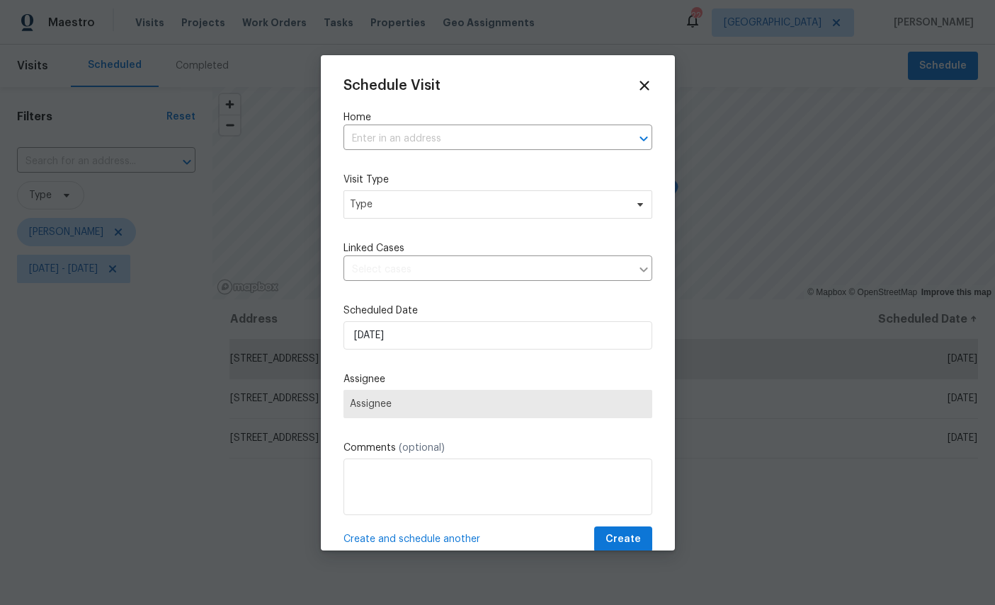
click at [482, 130] on input "text" at bounding box center [477, 139] width 269 height 22
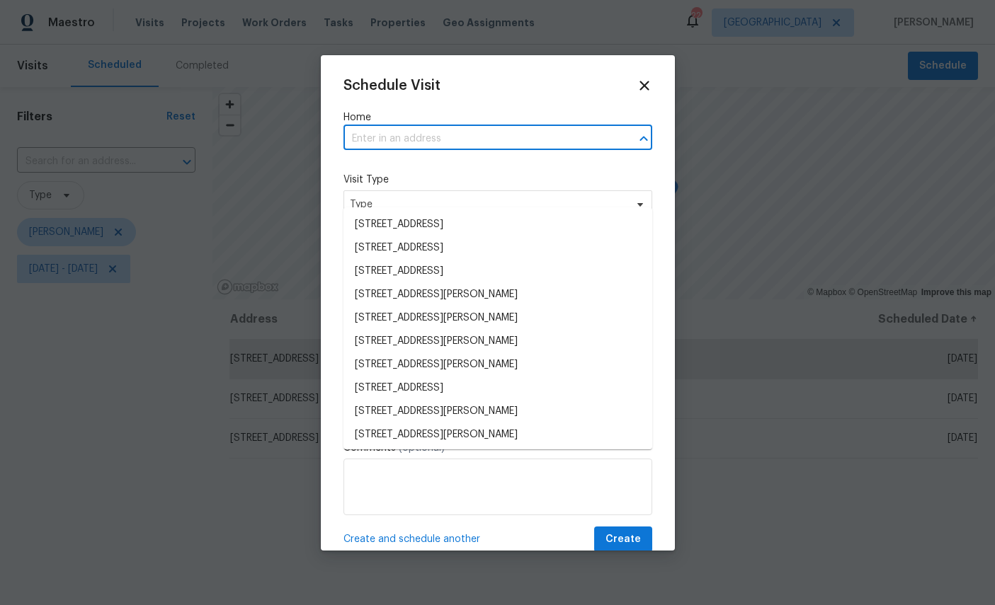
scroll to position [53, 0]
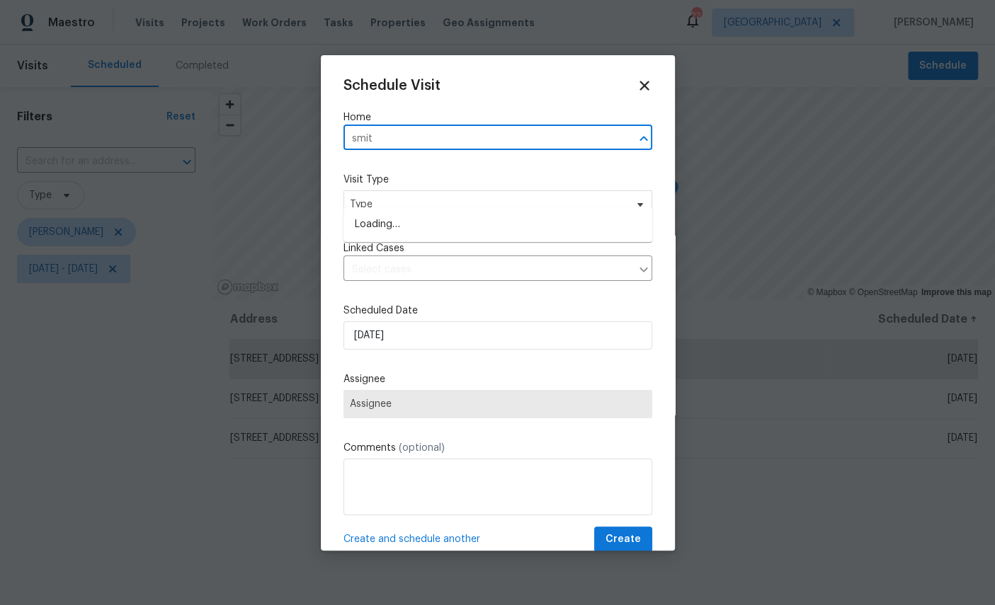
type input "smith"
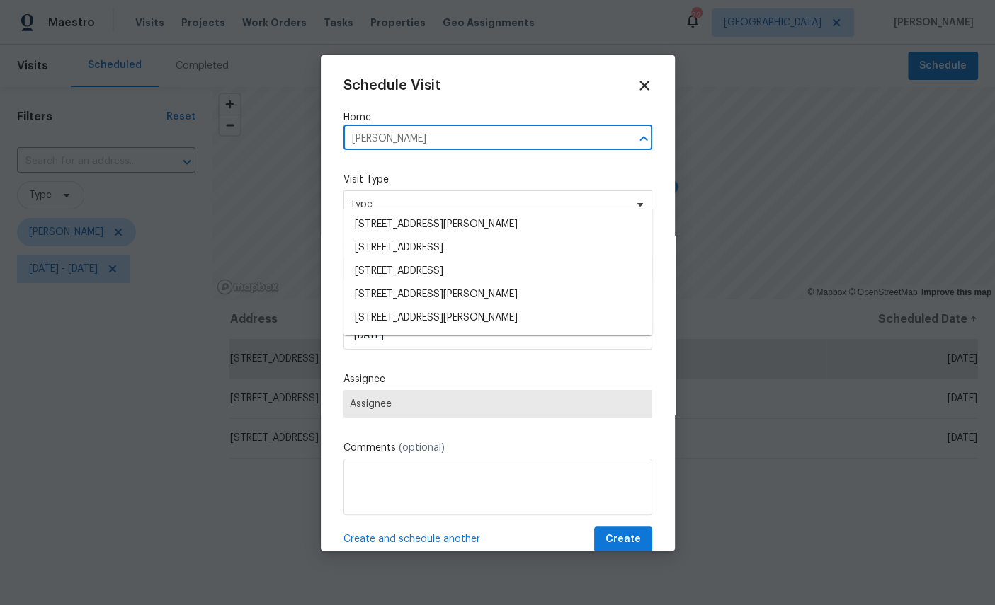
click at [476, 236] on li "[STREET_ADDRESS]" at bounding box center [497, 247] width 309 height 23
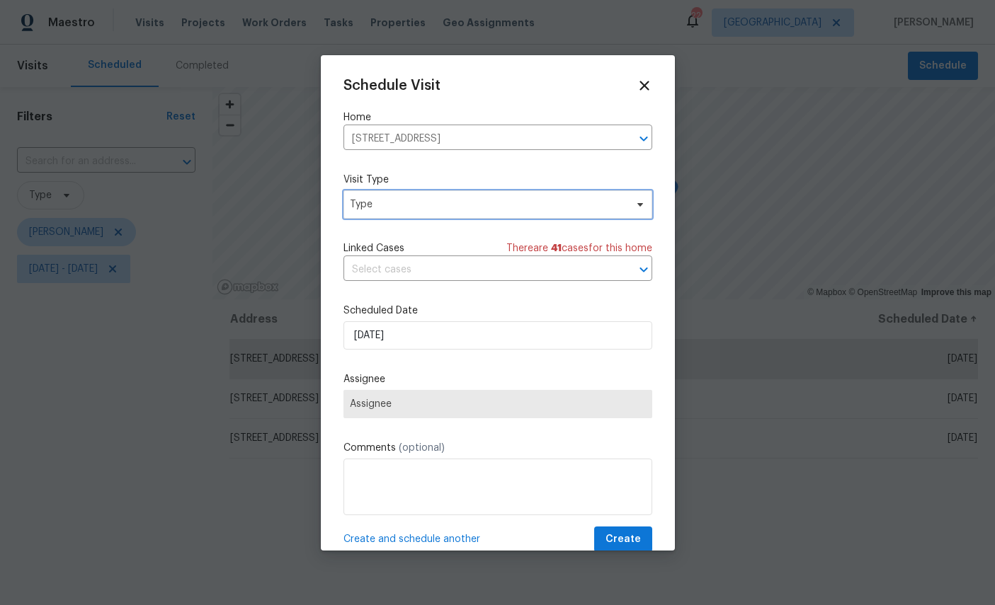
click at [486, 209] on span "Type" at bounding box center [487, 205] width 275 height 14
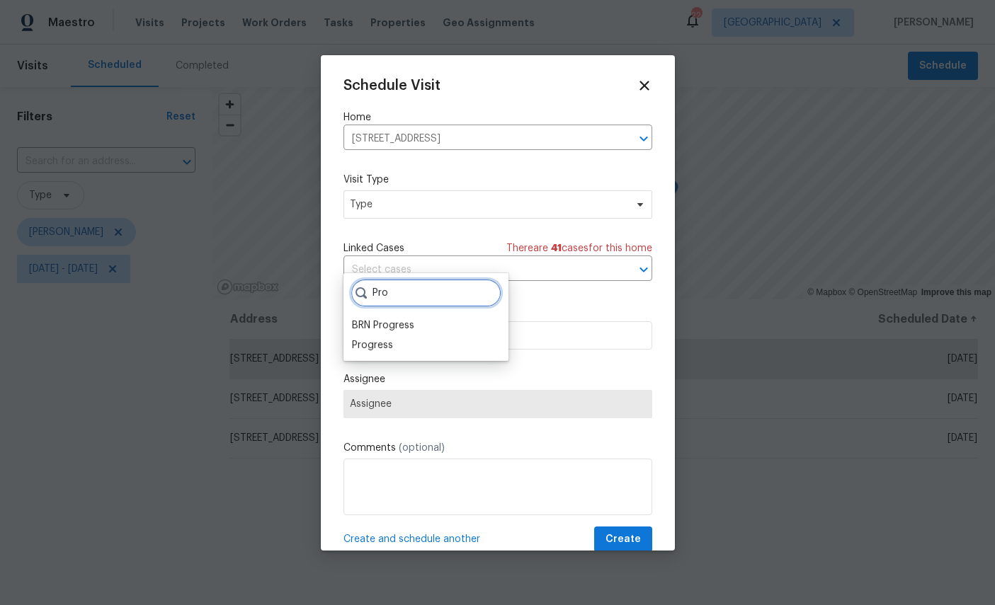
type input "Pro"
click at [364, 338] on div "Progress" at bounding box center [372, 345] width 41 height 14
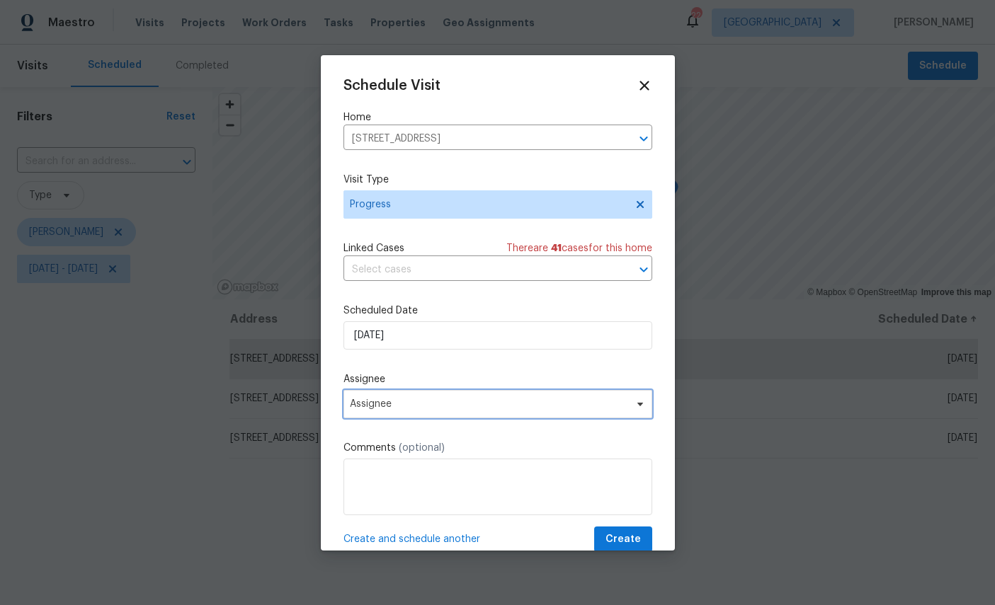
click at [433, 406] on span "Assignee" at bounding box center [489, 404] width 278 height 11
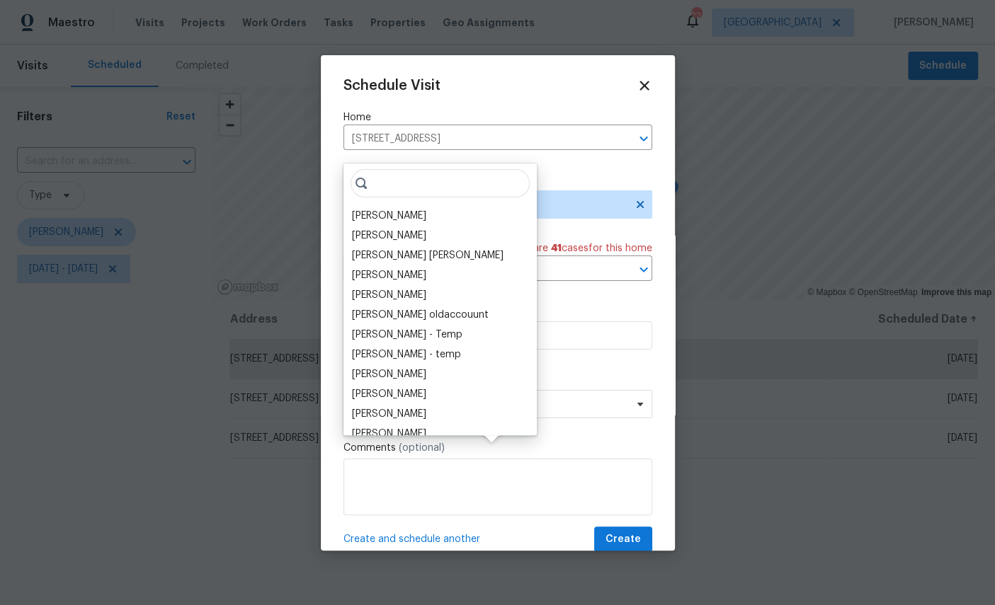
click at [365, 169] on input "search" at bounding box center [439, 183] width 179 height 28
click at [379, 209] on div "[PERSON_NAME]" at bounding box center [389, 216] width 74 height 14
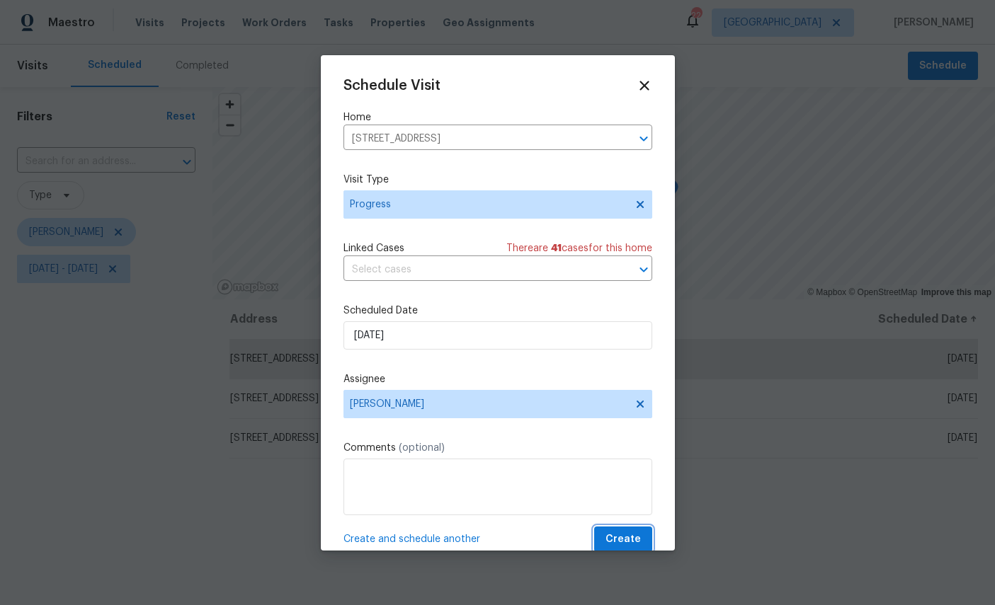
click at [624, 549] on span "Create" at bounding box center [622, 540] width 35 height 18
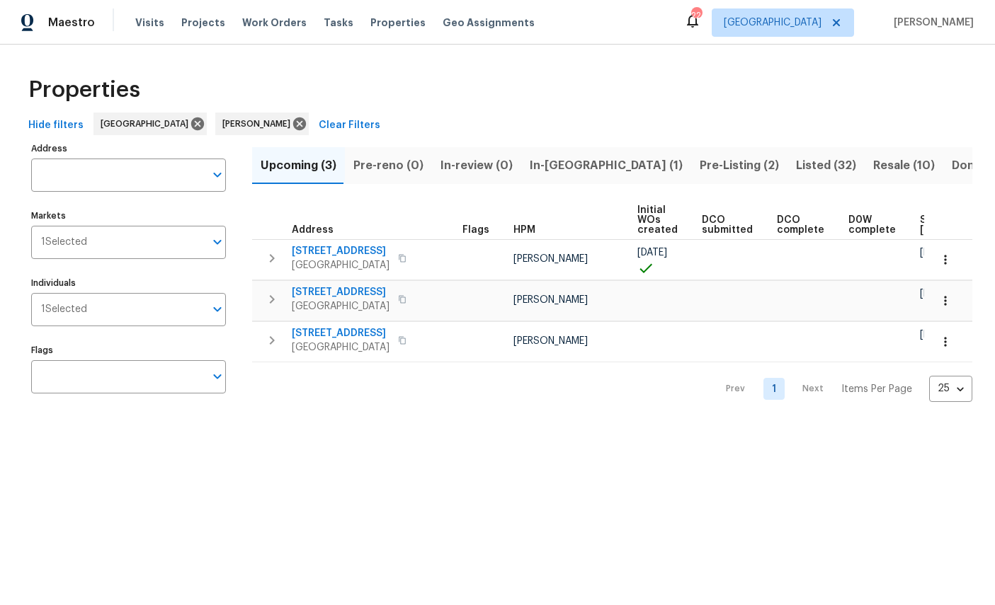
click at [195, 22] on span "Projects" at bounding box center [203, 23] width 44 height 14
